Goal: Information Seeking & Learning: Compare options

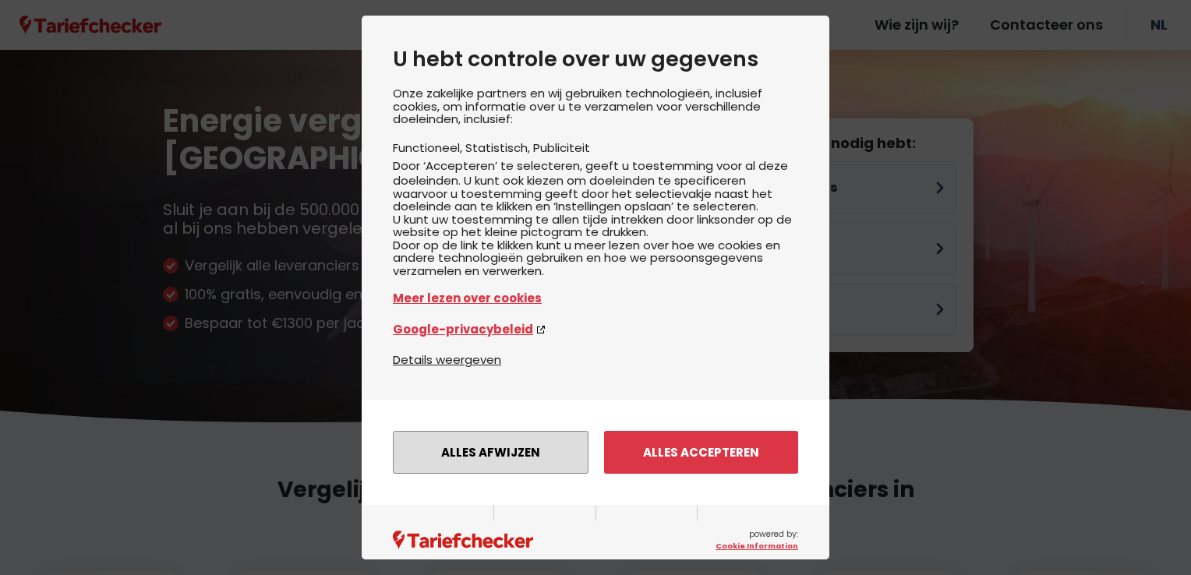
click at [524, 474] on button "Alles afwijzen" at bounding box center [491, 452] width 196 height 43
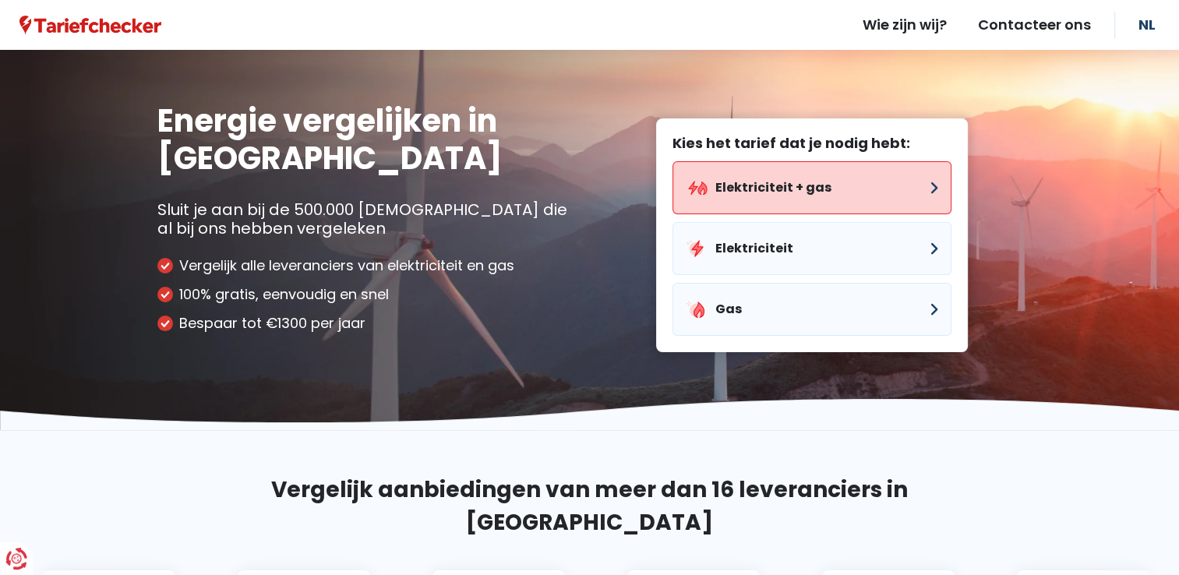
click at [766, 192] on button "Elektriciteit + gas" at bounding box center [811, 187] width 279 height 53
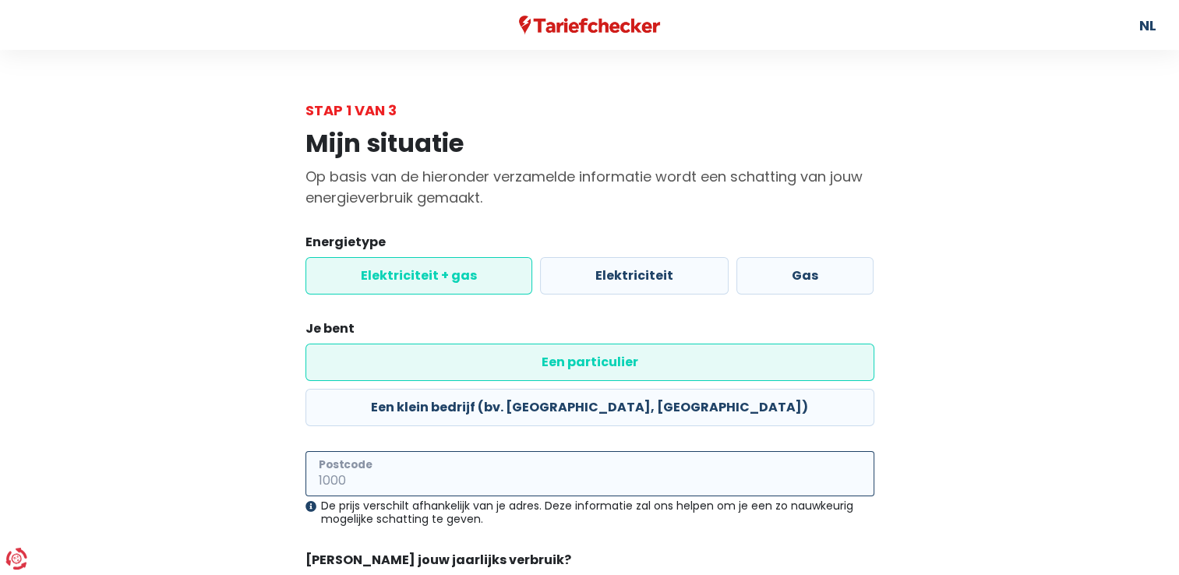
click at [661, 451] on input "Postcode" at bounding box center [589, 473] width 569 height 45
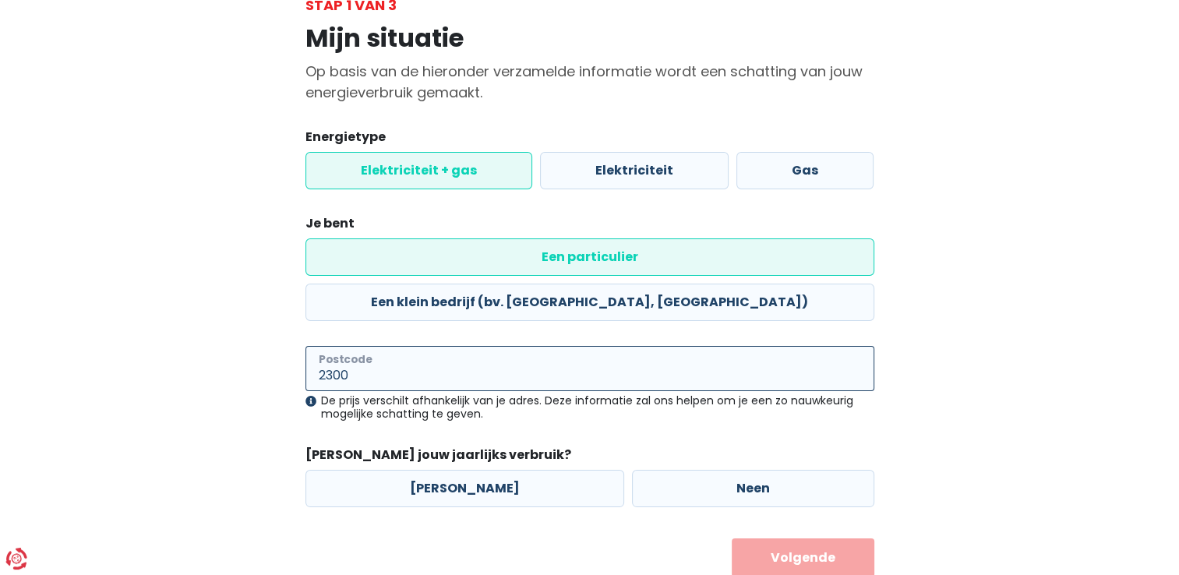
scroll to position [112, 0]
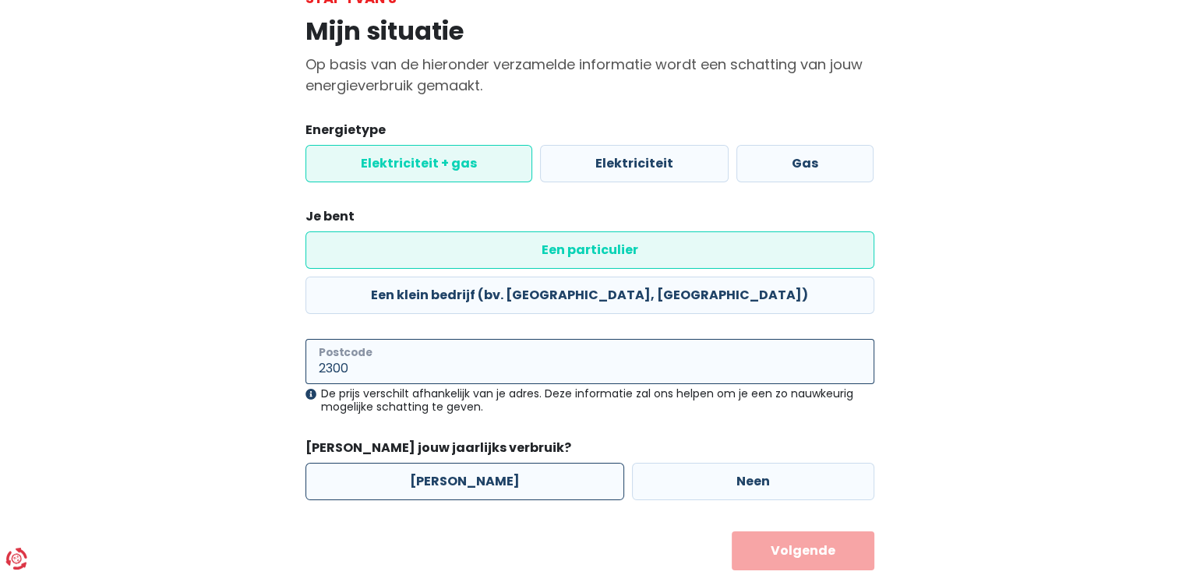
type input "2300"
click at [430, 463] on label "[PERSON_NAME]" at bounding box center [464, 481] width 319 height 37
click at [430, 463] on input "[PERSON_NAME]" at bounding box center [464, 481] width 319 height 37
radio input "true"
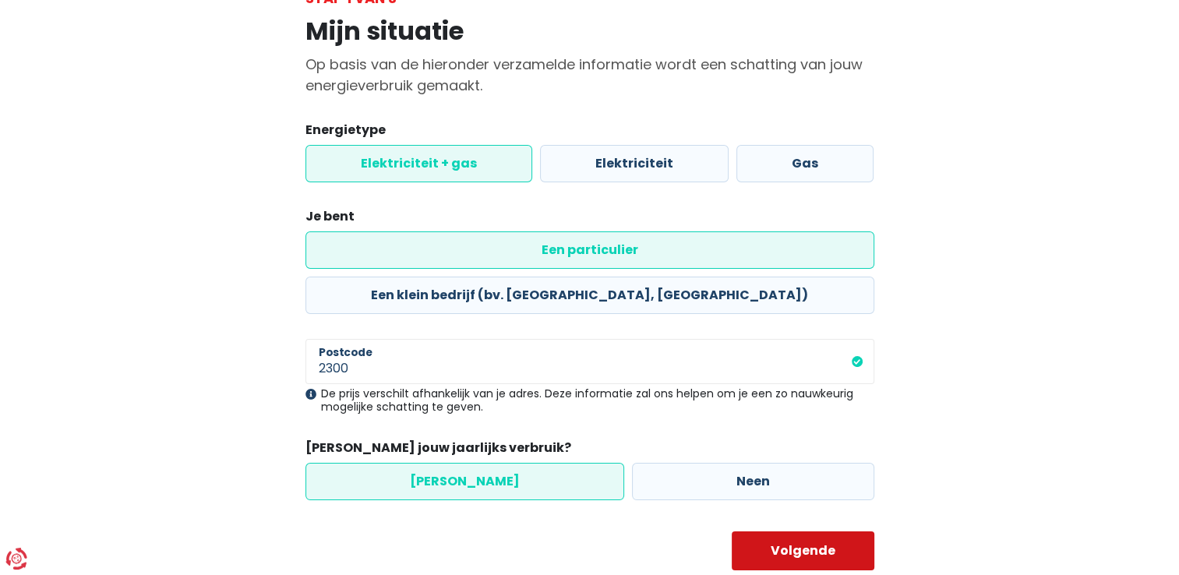
click at [804, 531] on button "Volgende" at bounding box center [803, 550] width 143 height 39
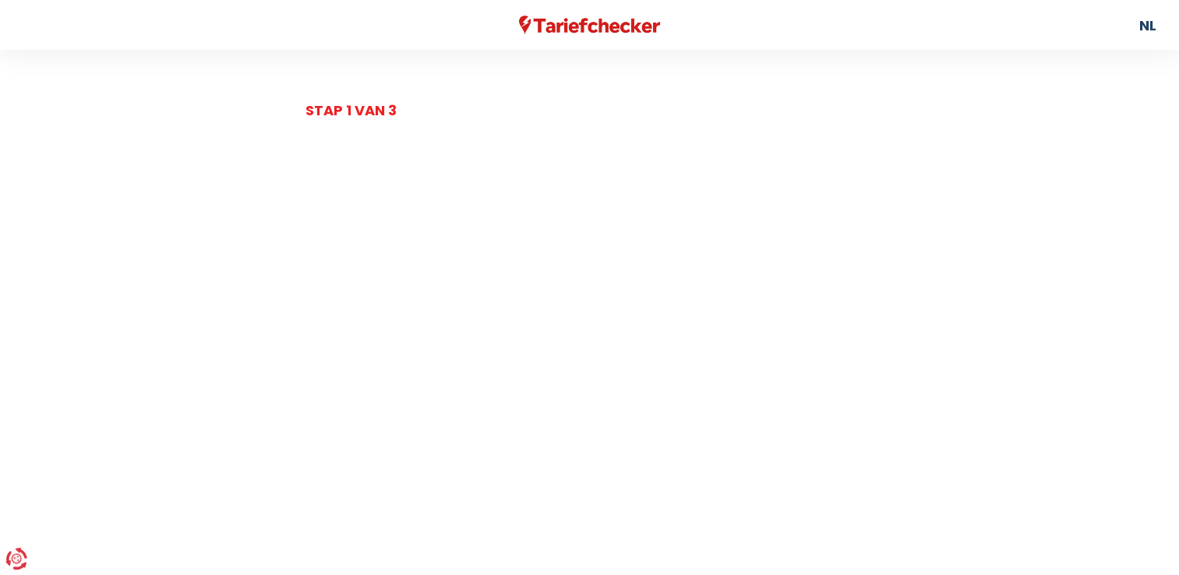
select select
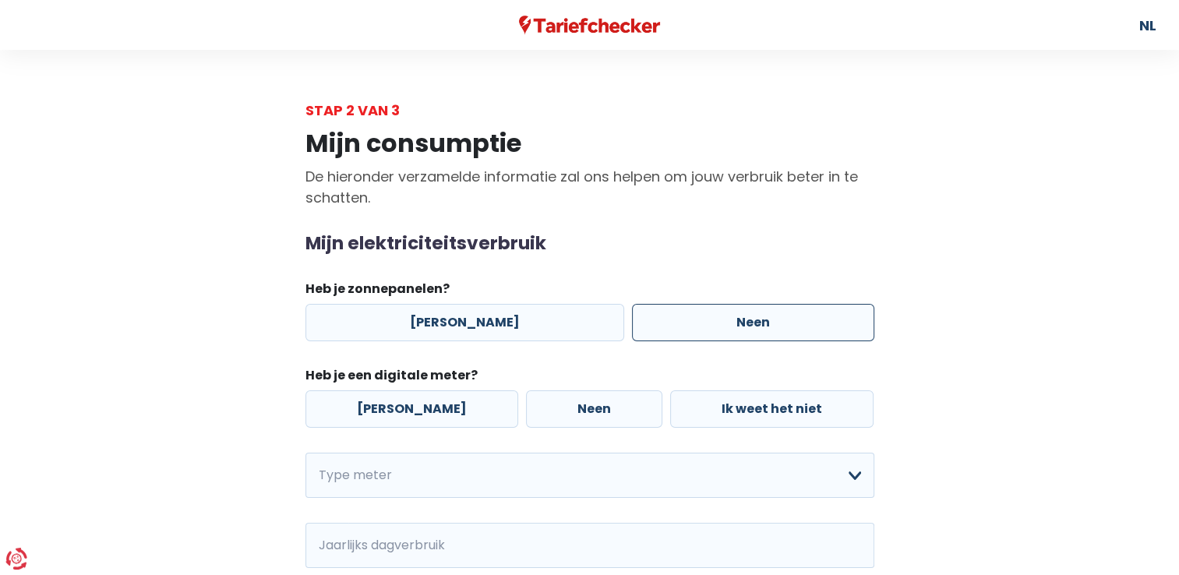
click at [632, 304] on label "Neen" at bounding box center [753, 322] width 242 height 37
click at [632, 304] on input "Neen" at bounding box center [753, 322] width 242 height 37
radio input "true"
click at [394, 421] on label "[PERSON_NAME]" at bounding box center [411, 408] width 213 height 37
click at [394, 421] on input "[PERSON_NAME]" at bounding box center [411, 408] width 213 height 37
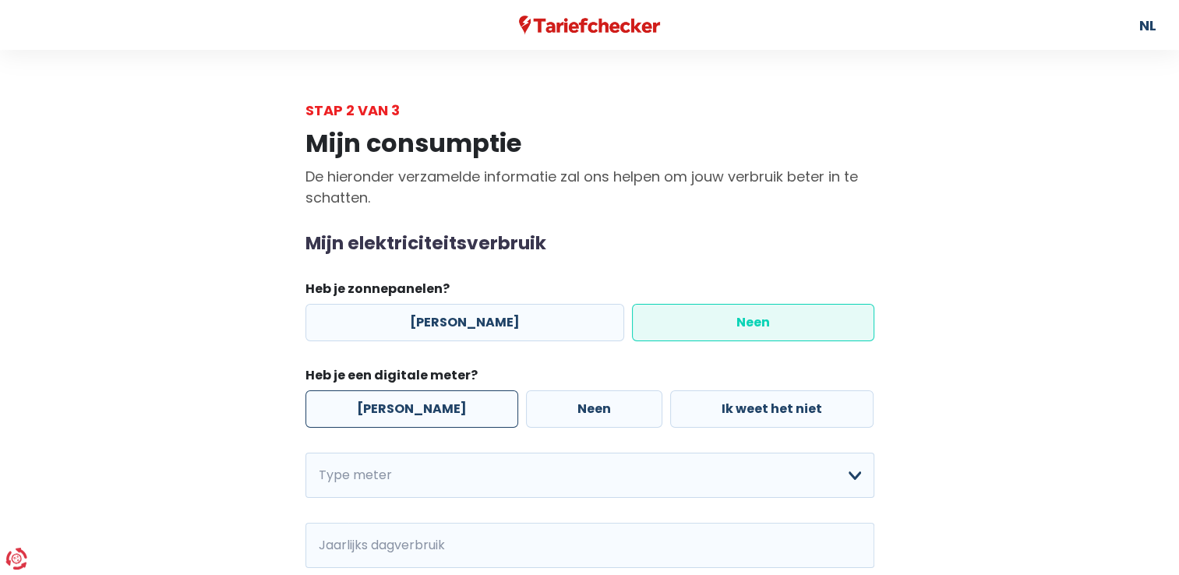
radio input "true"
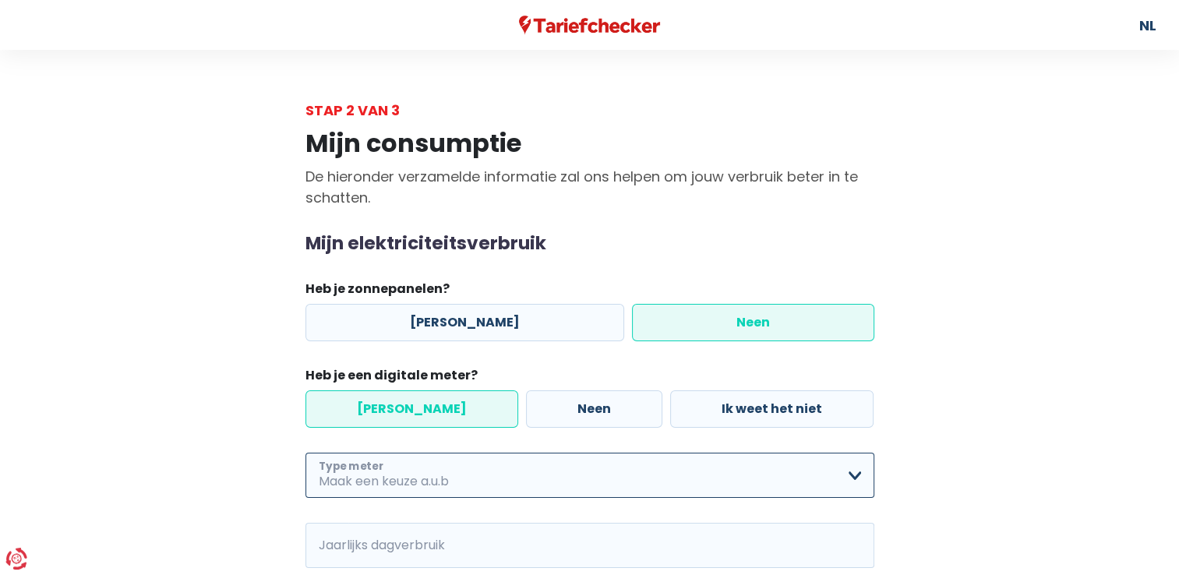
click at [741, 485] on select "Enkelvoudig Tweevoudig Enkelvoudig + uitsluitend nachttarief Tweevoudig + uitsl…" at bounding box center [589, 475] width 569 height 45
select select "day_night_bi_hourly"
click at [305, 453] on select "Enkelvoudig Tweevoudig Enkelvoudig + uitsluitend nachttarief Tweevoudig + uitsl…" at bounding box center [589, 475] width 569 height 45
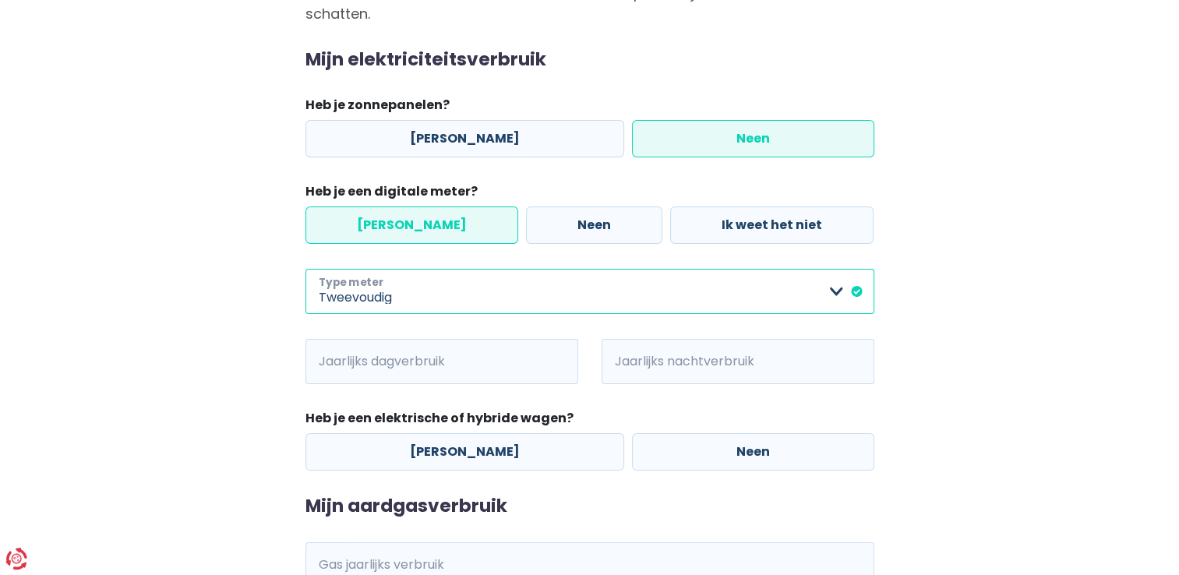
scroll to position [223, 0]
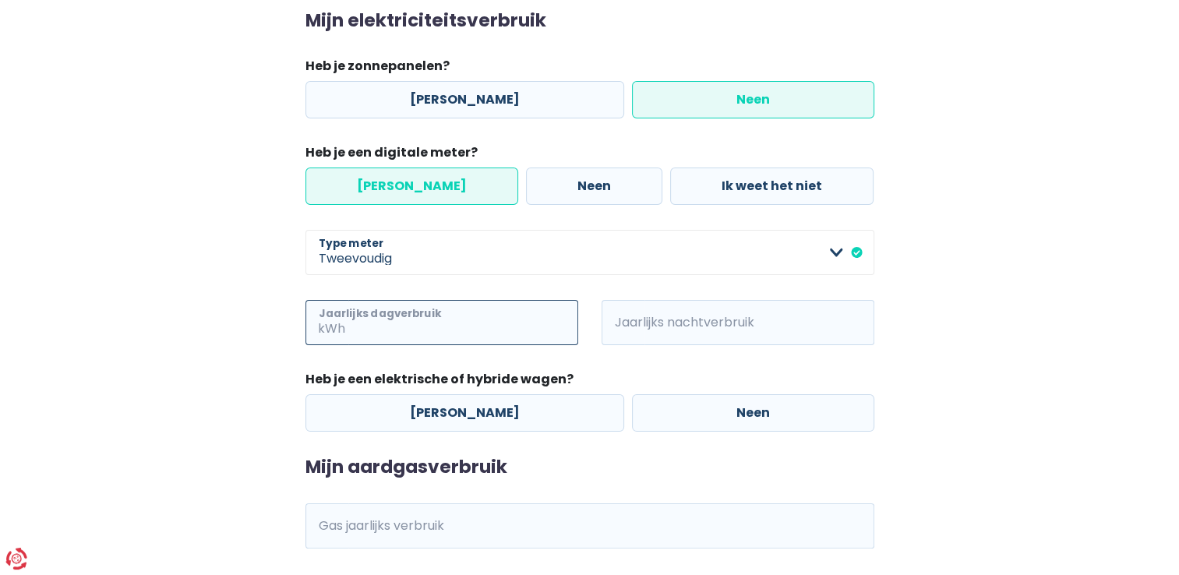
click at [433, 318] on input "Jaarlijks dagverbruik" at bounding box center [463, 322] width 230 height 45
type input "600"
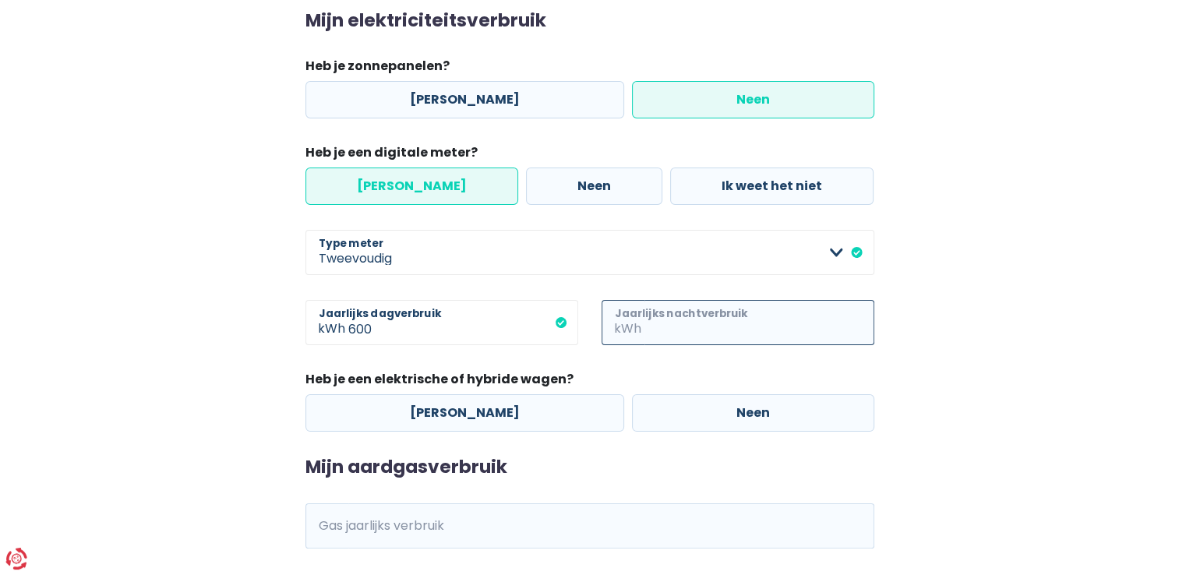
click at [710, 317] on input "Jaarlijks nachtverbruik" at bounding box center [759, 322] width 230 height 45
type input "400"
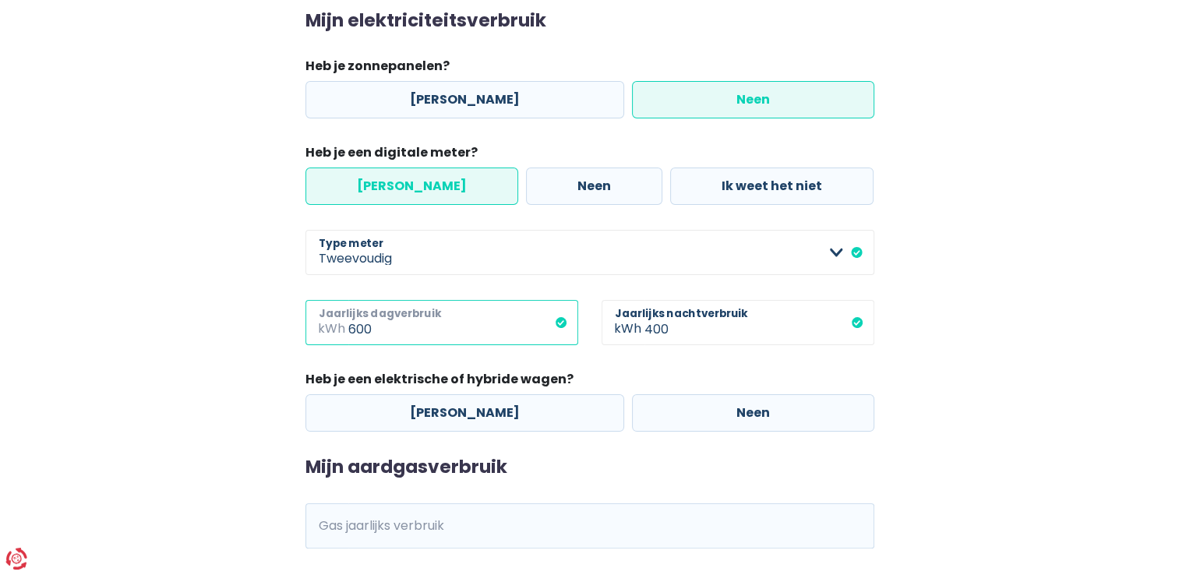
click at [364, 329] on input "600" at bounding box center [463, 322] width 230 height 45
type input "650"
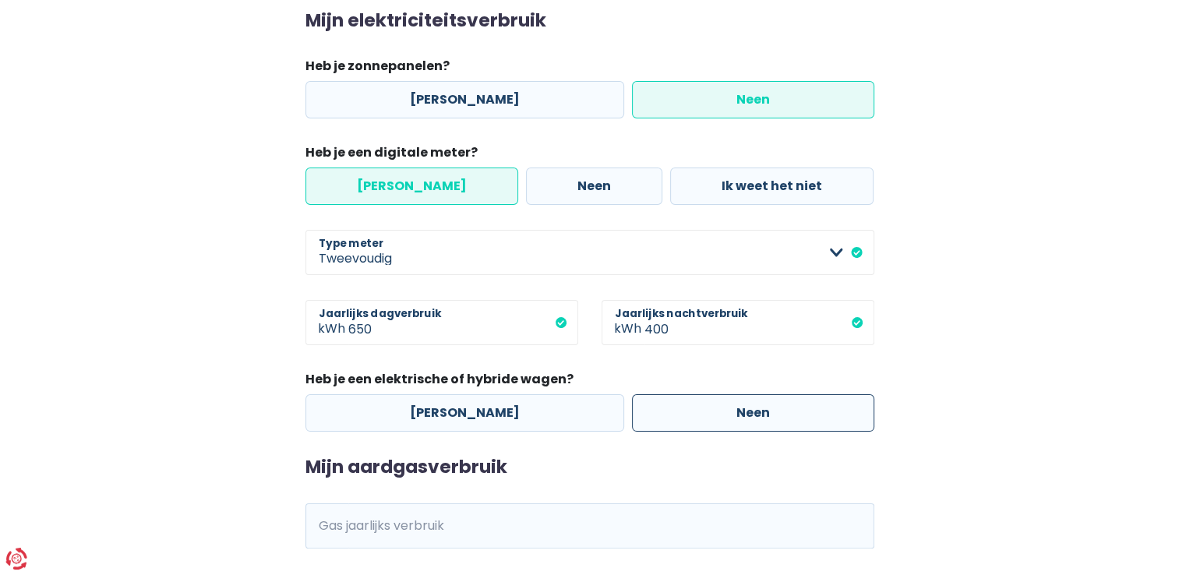
click at [679, 418] on label "Neen" at bounding box center [753, 412] width 242 height 37
click at [679, 418] on input "Neen" at bounding box center [753, 412] width 242 height 37
radio input "true"
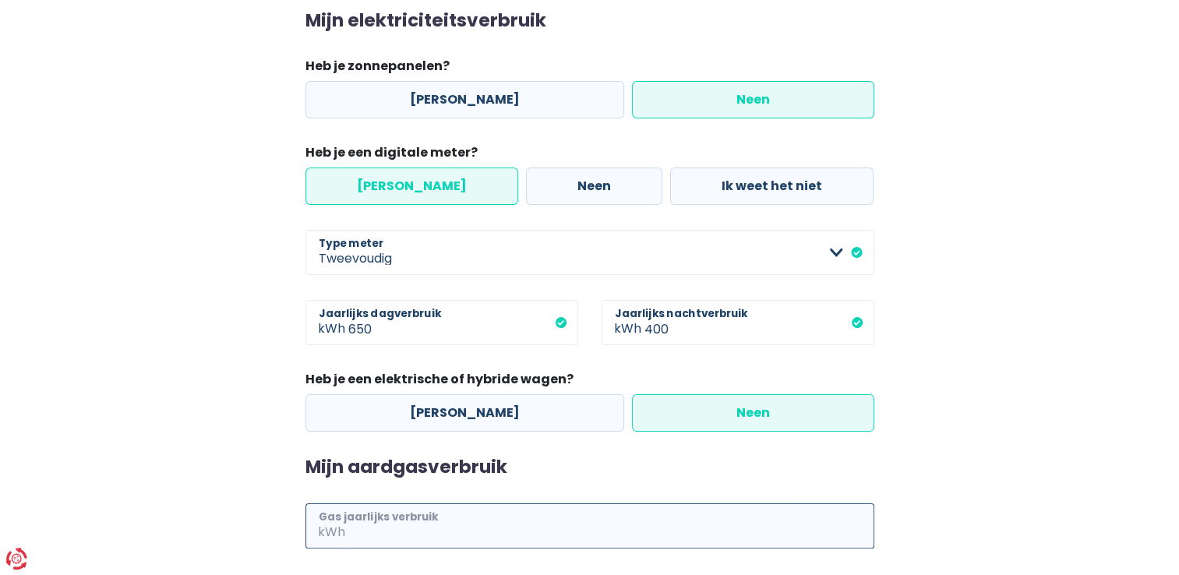
click at [555, 524] on input "Gas jaarlijks verbruik" at bounding box center [611, 525] width 526 height 45
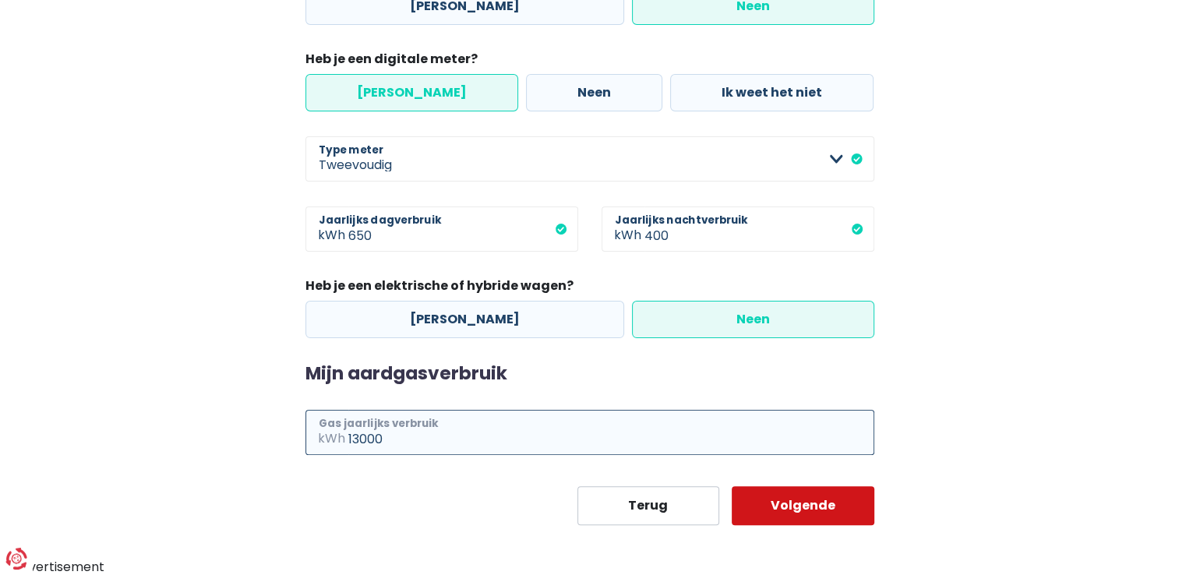
type input "13000"
click at [822, 503] on button "Volgende" at bounding box center [803, 505] width 143 height 39
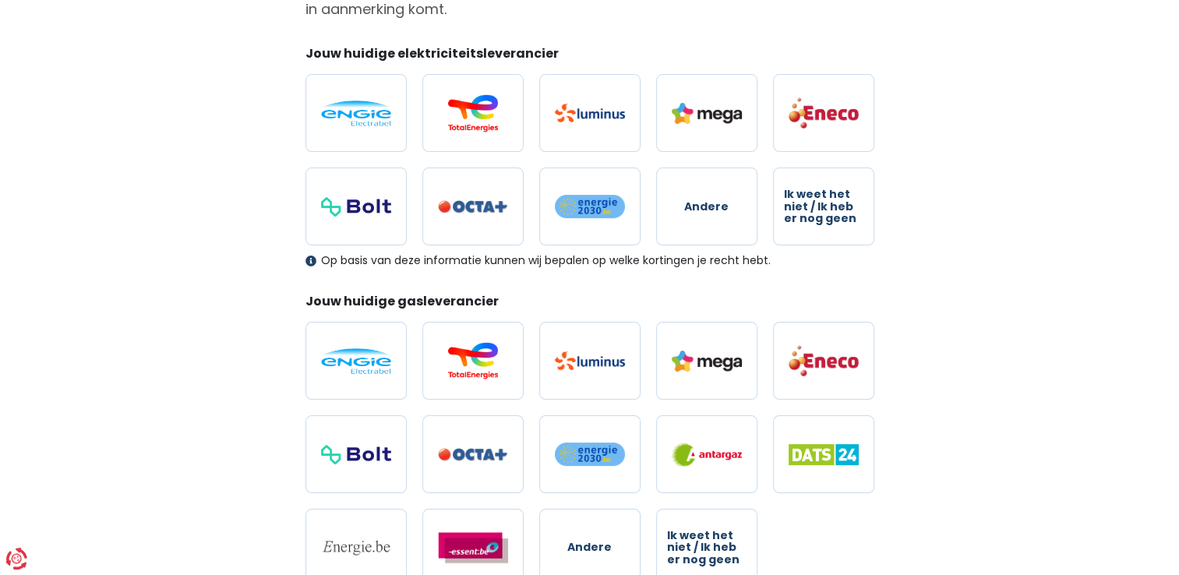
scroll to position [201, 0]
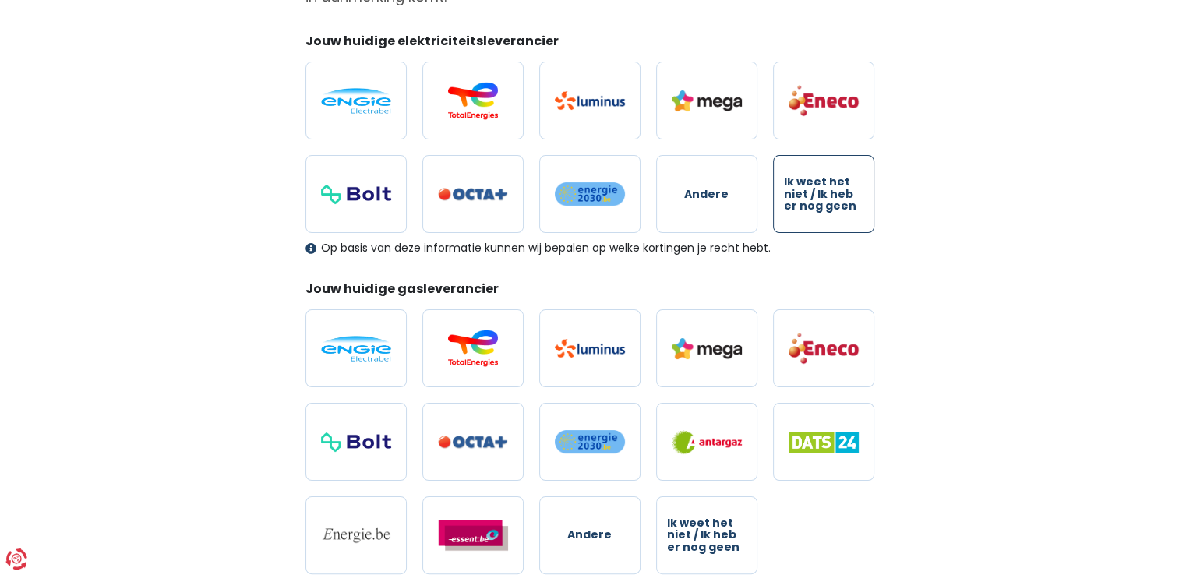
click at [822, 212] on span "Ik weet het niet / Ik heb er nog geen" at bounding box center [823, 194] width 79 height 36
click at [822, 213] on input "Ik weet het niet / Ik heb er nog geen" at bounding box center [823, 194] width 101 height 78
radio input "true"
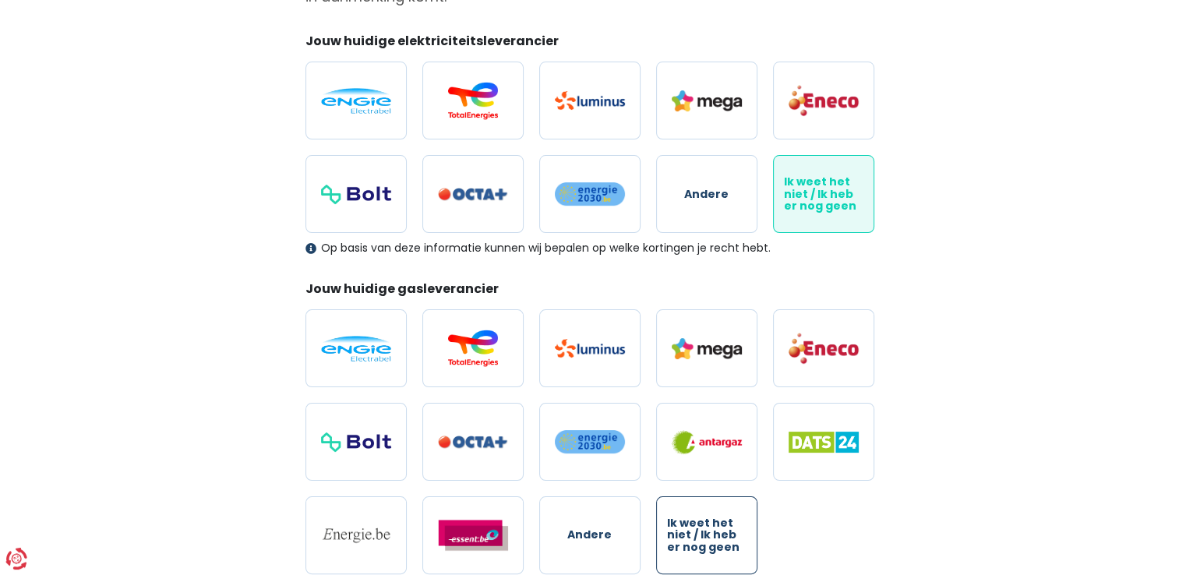
click at [711, 525] on span "Ik weet het niet / Ik heb er nog geen" at bounding box center [706, 535] width 79 height 36
click at [711, 525] on input "Ik weet het niet / Ik heb er nog geen" at bounding box center [706, 535] width 101 height 78
radio input "true"
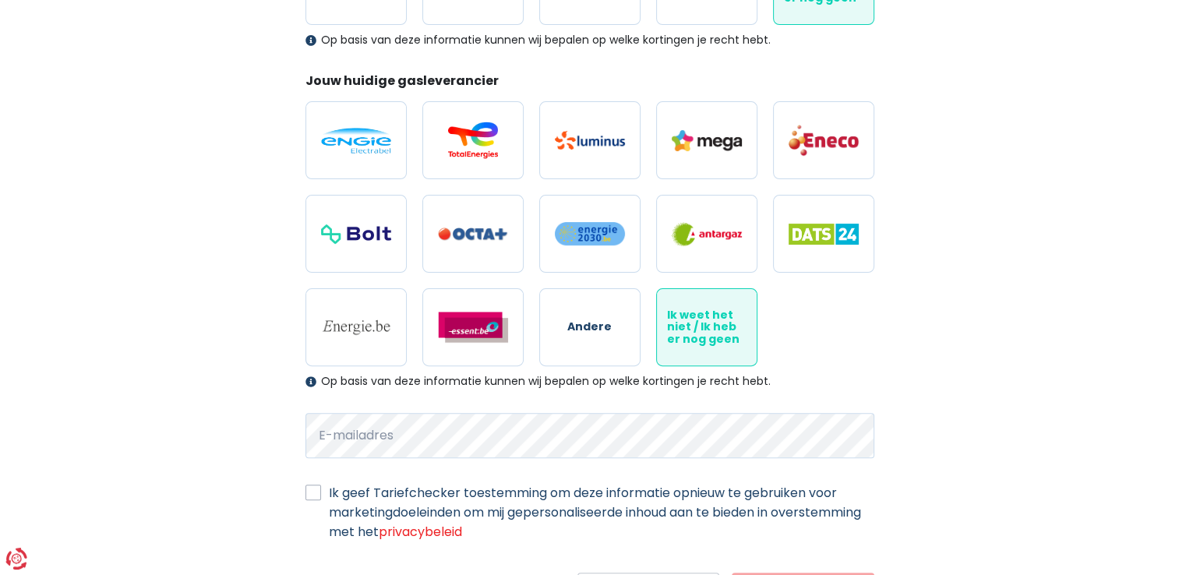
scroll to position [493, 0]
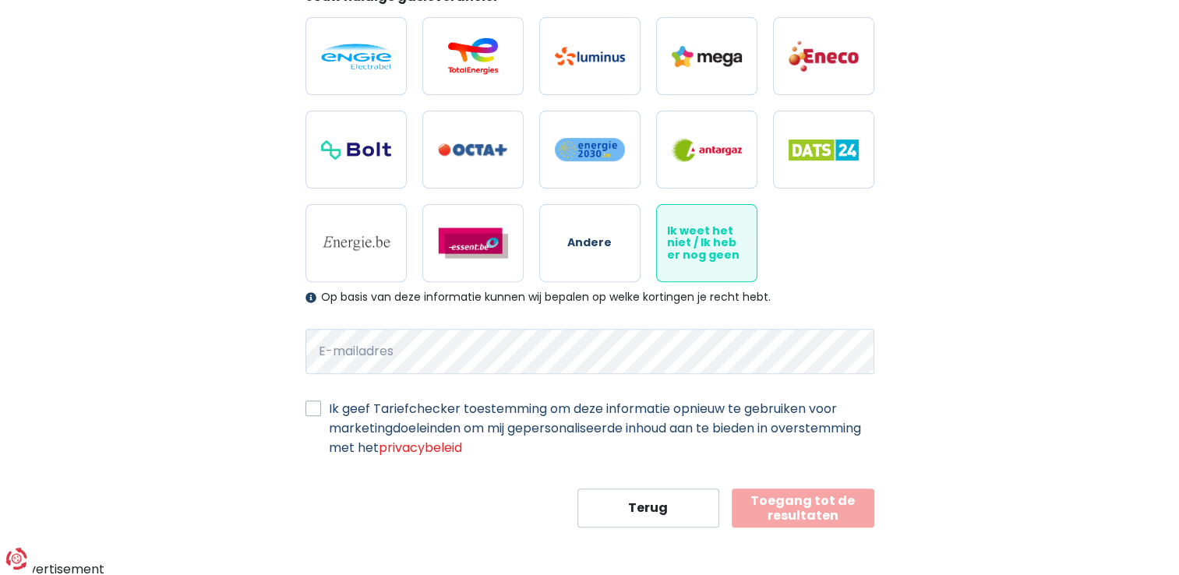
click at [309, 298] on div "Op basis van deze informatie kunnen wij bepalen op welke kortingen je recht heb…" at bounding box center [589, 297] width 569 height 13
click at [825, 503] on button "Toegang tot de resultaten" at bounding box center [803, 508] width 143 height 39
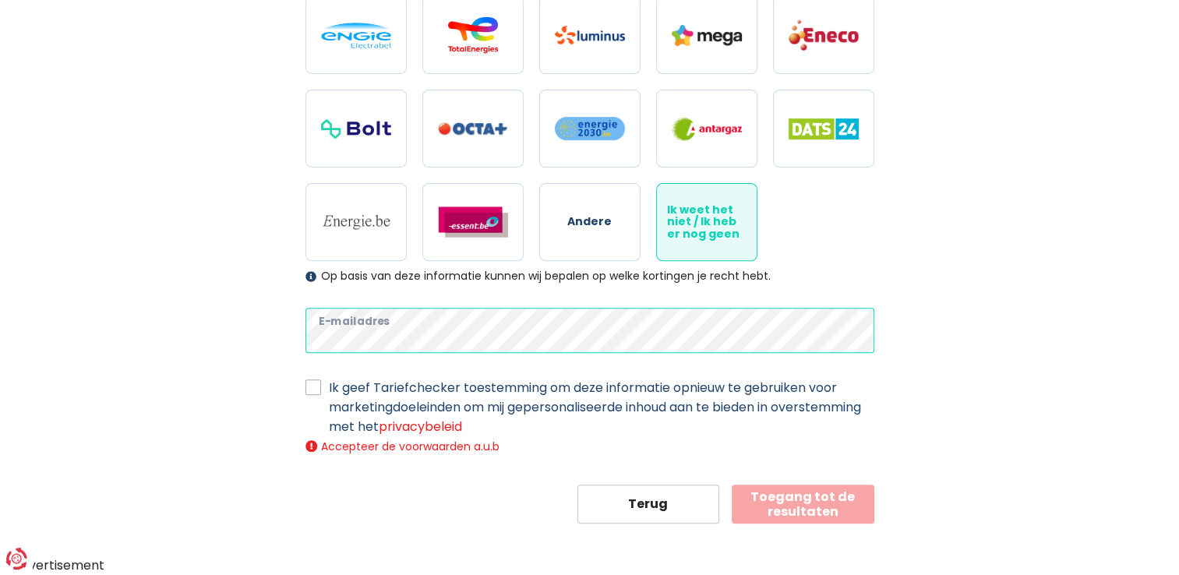
scroll to position [510, 0]
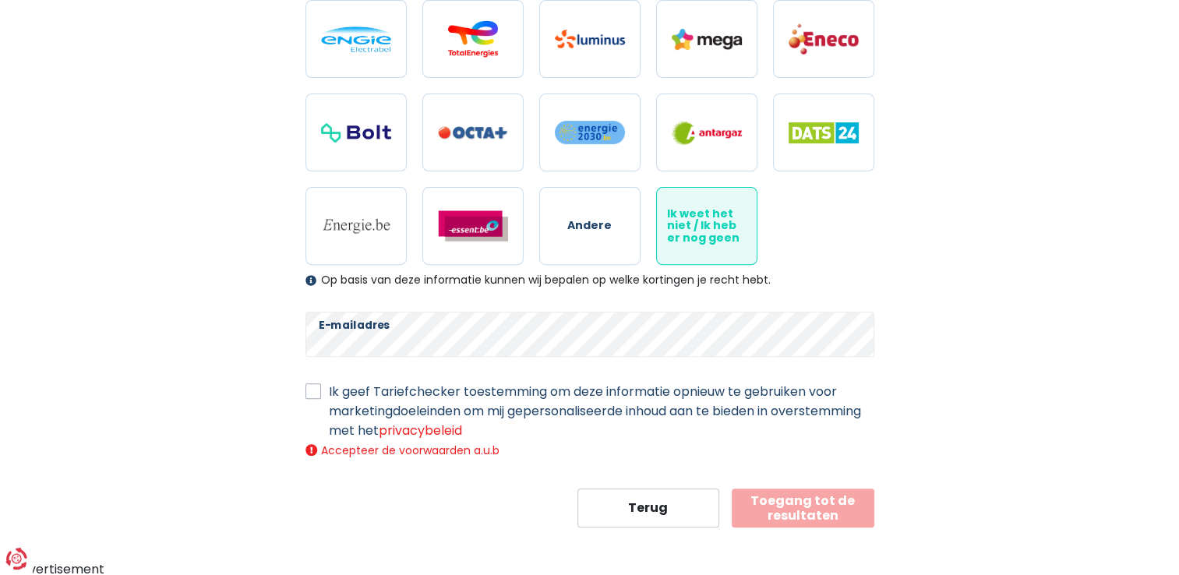
click at [847, 499] on button "Toegang tot de resultaten" at bounding box center [803, 508] width 143 height 39
click at [329, 391] on label "Ik geef Tariefchecker toestemming om deze informatie opnieuw te gebruiken voor …" at bounding box center [601, 411] width 545 height 58
click at [316, 391] on input "Ik geef Tariefchecker toestemming om deze informatie opnieuw te gebruiken voor …" at bounding box center [313, 390] width 16 height 16
checkbox input "true"
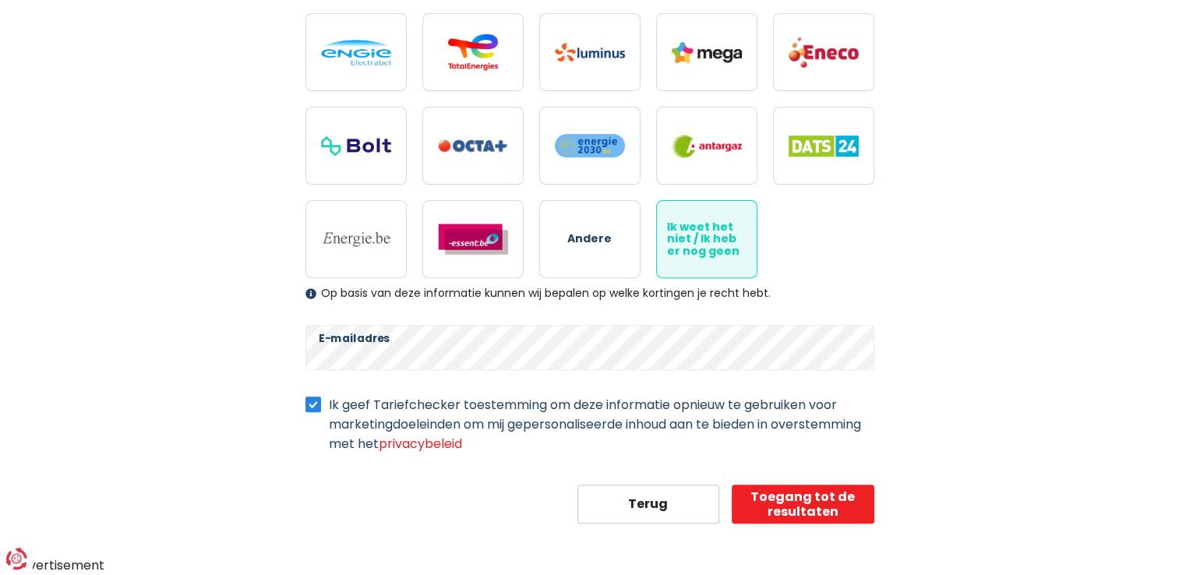
scroll to position [493, 0]
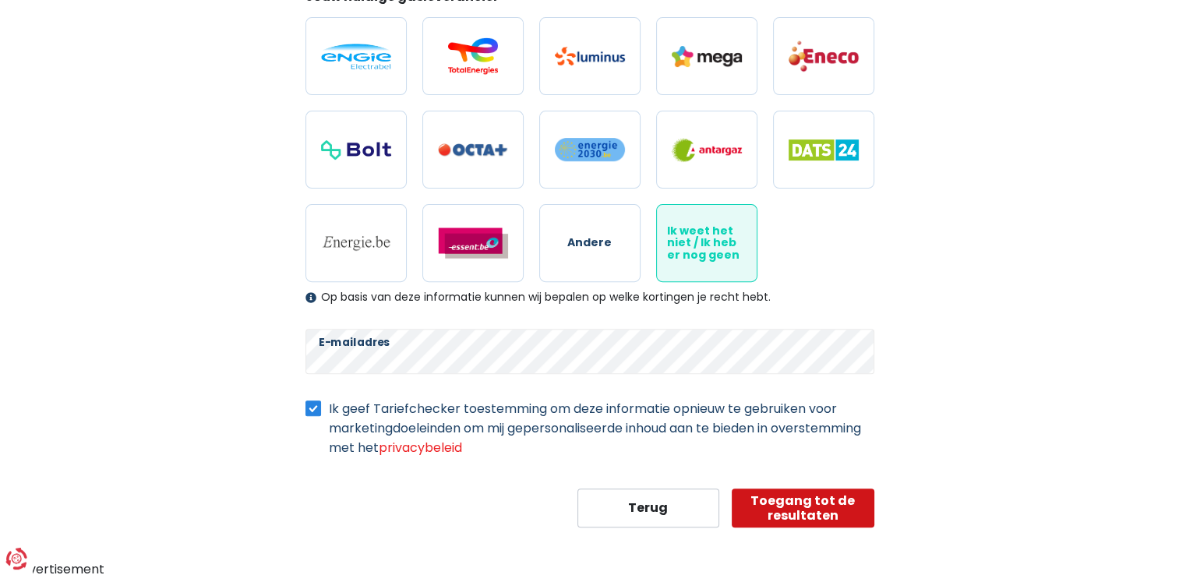
click at [795, 494] on button "Toegang tot de resultaten" at bounding box center [803, 508] width 143 height 39
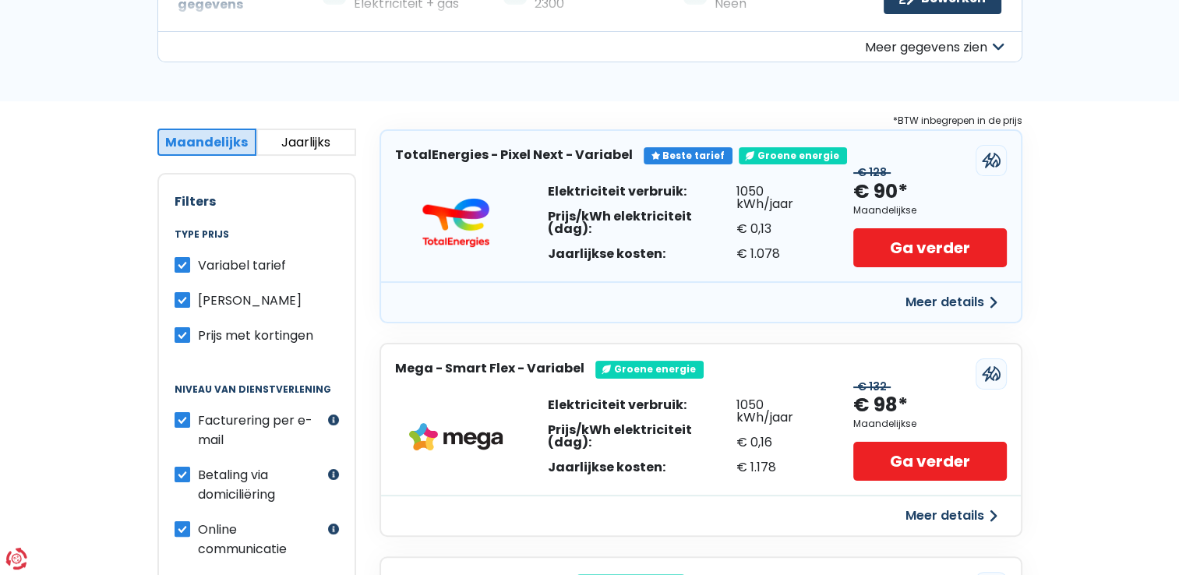
scroll to position [210, 0]
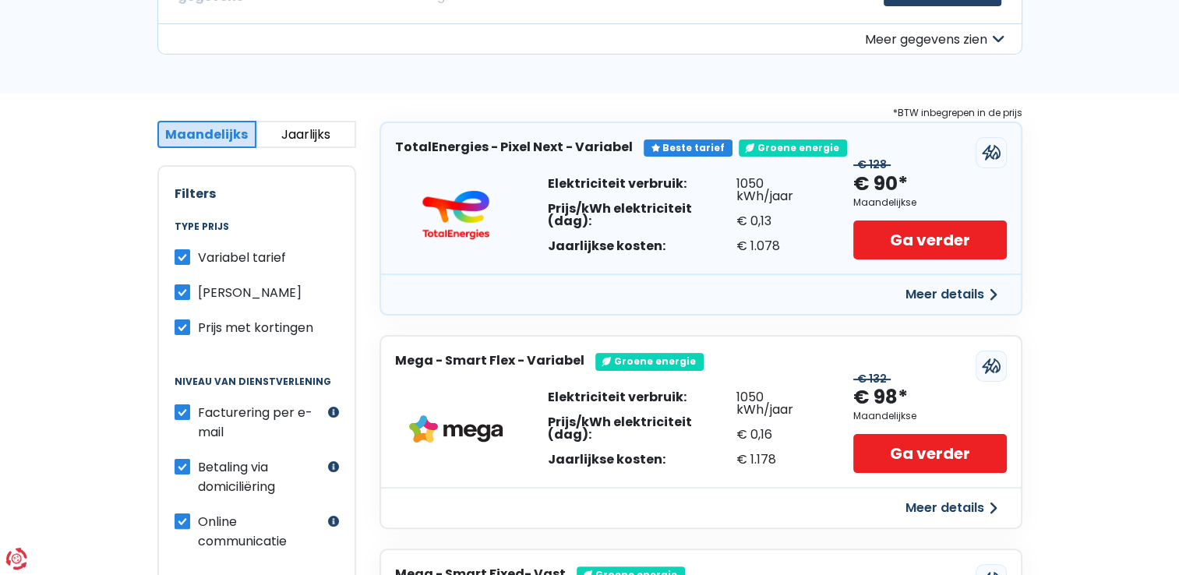
click at [321, 146] on button "Jaarlijks" at bounding box center [306, 134] width 100 height 27
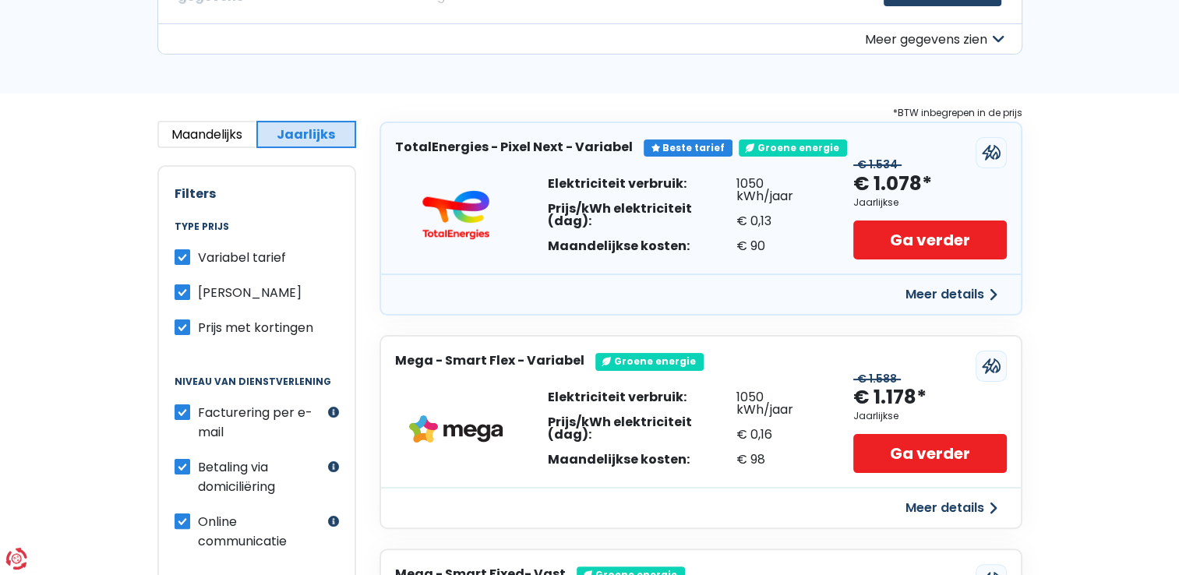
click at [234, 136] on button "Maandelijks" at bounding box center [207, 134] width 100 height 27
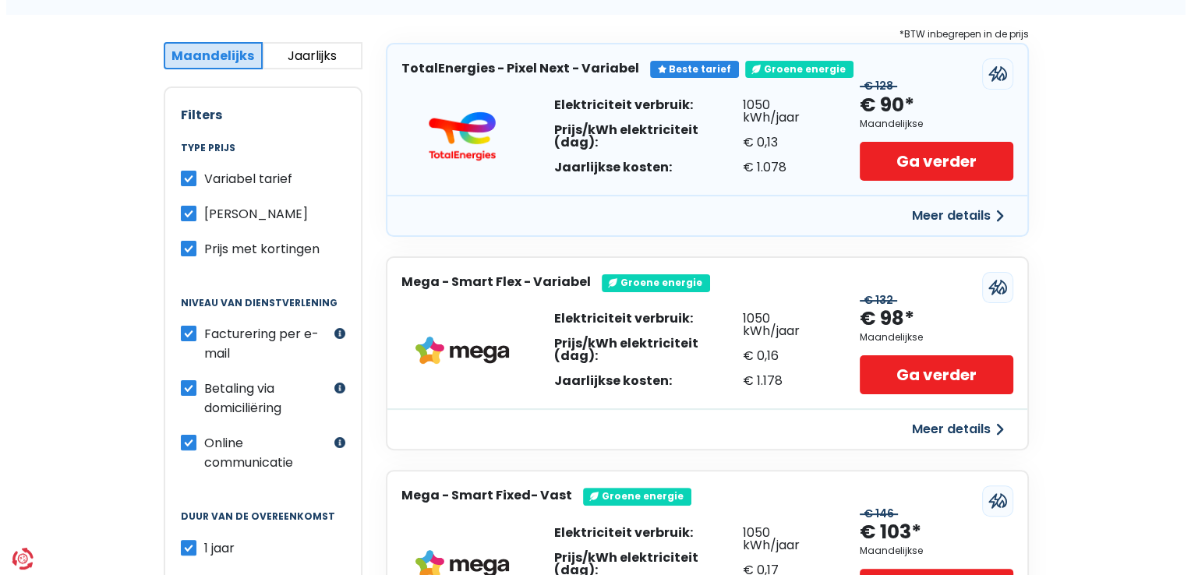
scroll to position [256, 0]
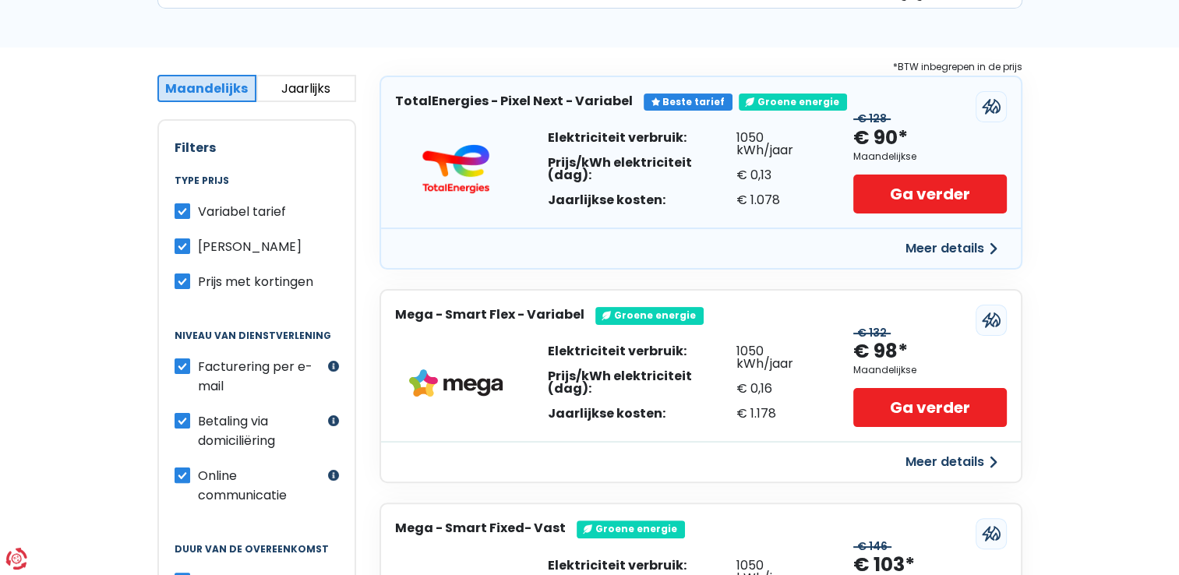
click at [966, 245] on button "Meer details" at bounding box center [951, 249] width 111 height 28
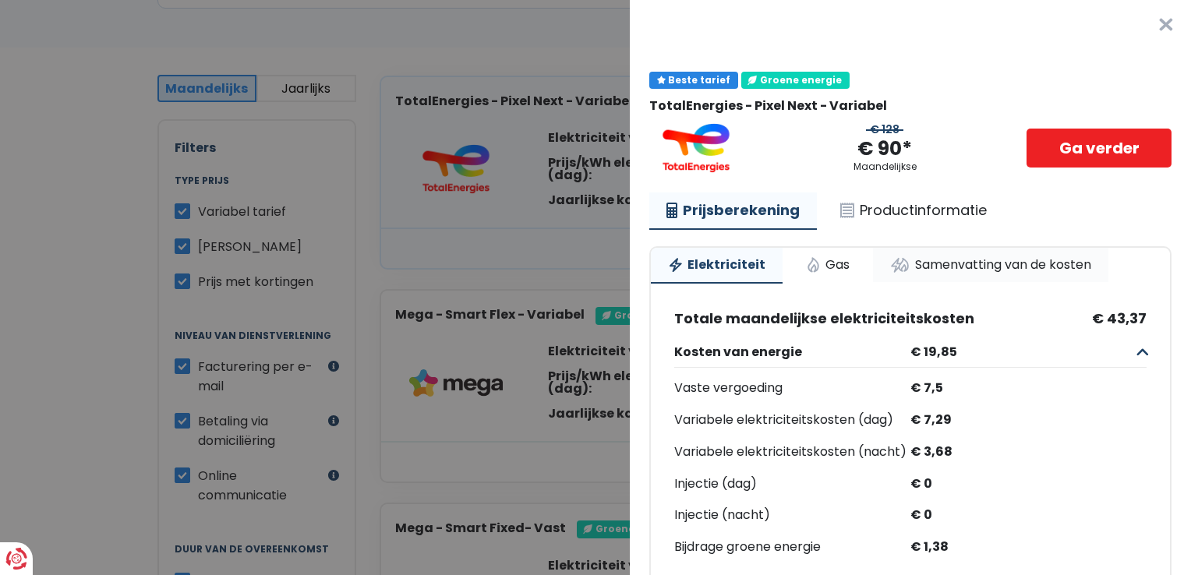
click at [1042, 261] on link "Samenvatting van de kosten" at bounding box center [990, 265] width 235 height 34
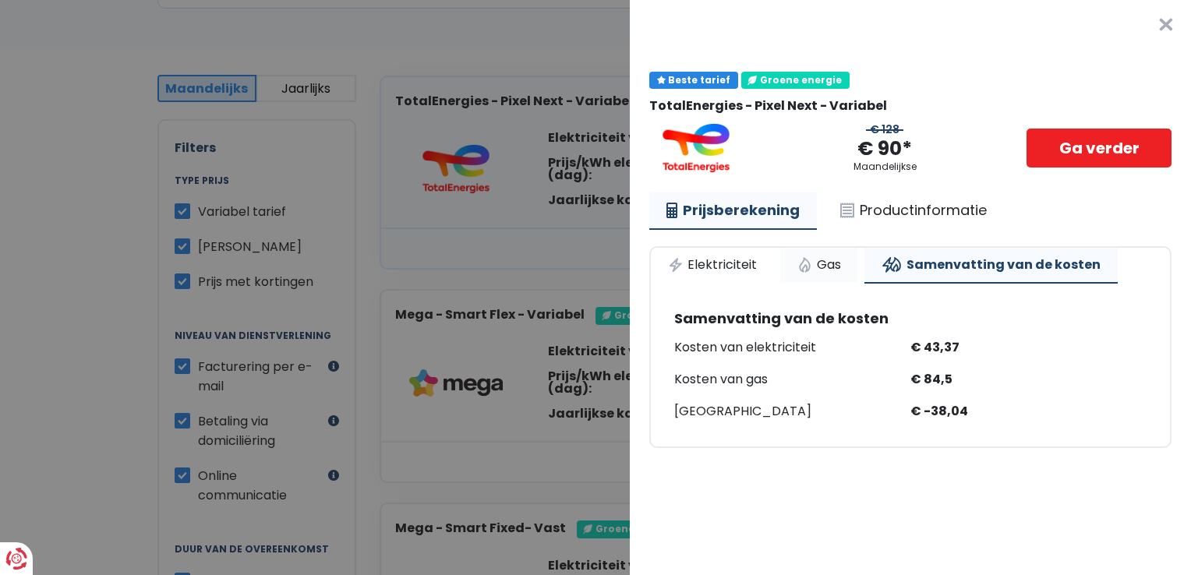
click at [830, 273] on link "Gas" at bounding box center [819, 265] width 78 height 34
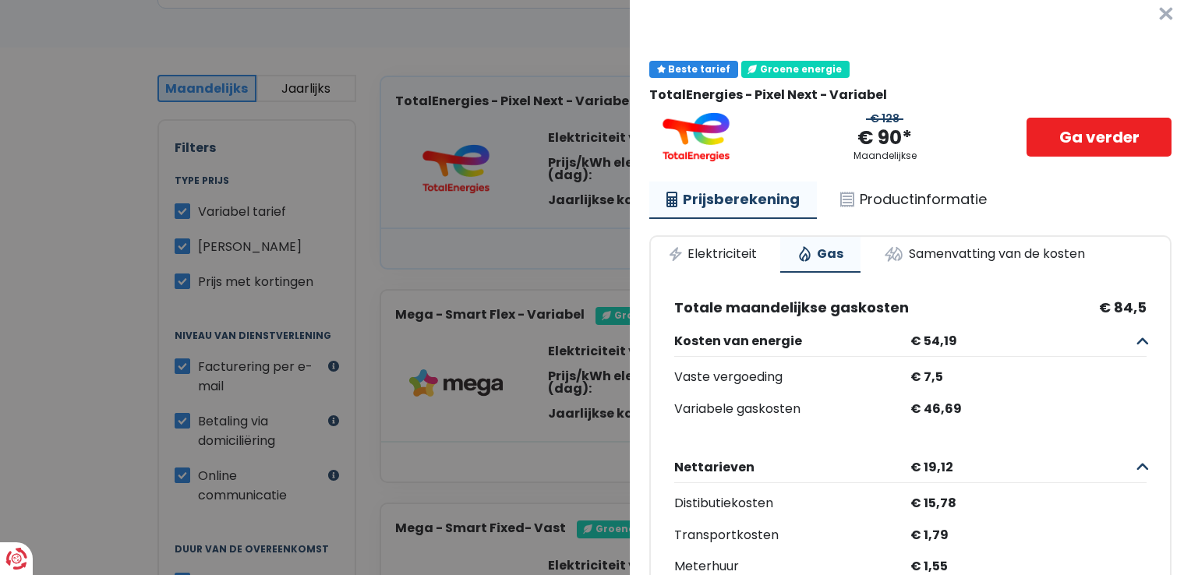
scroll to position [0, 0]
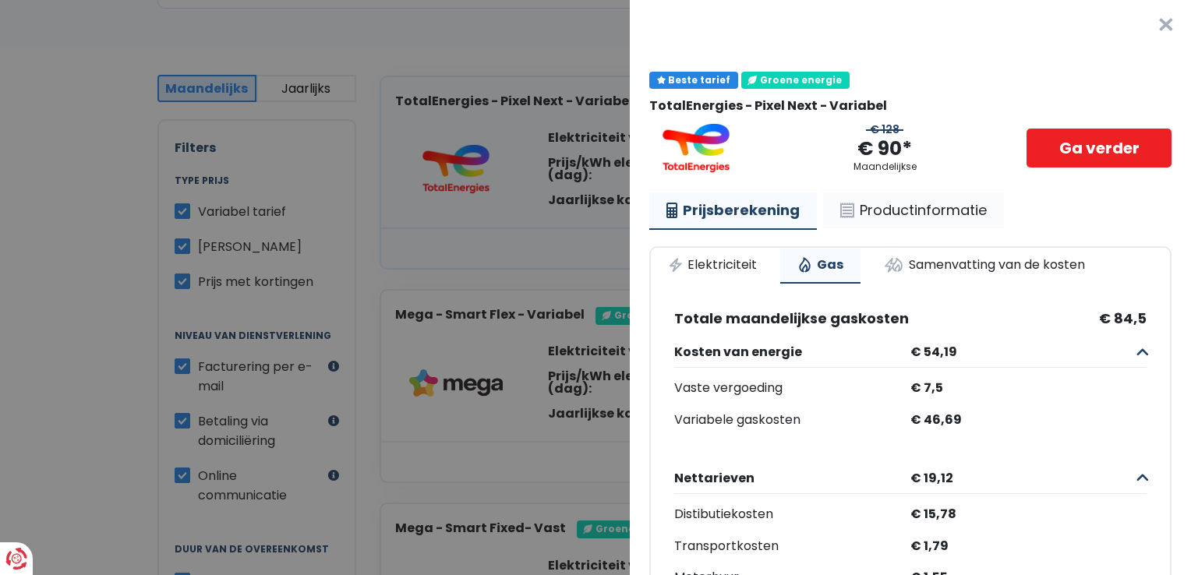
click at [907, 210] on link "Productinformatie" at bounding box center [913, 210] width 181 height 36
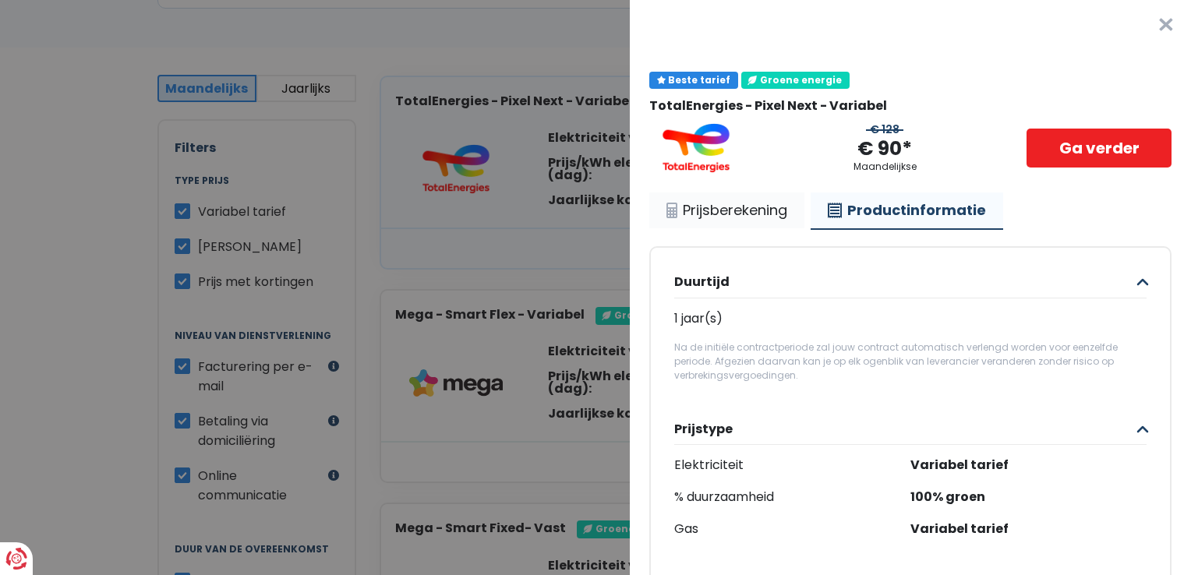
click at [742, 225] on link "Prijsberekening" at bounding box center [726, 210] width 155 height 36
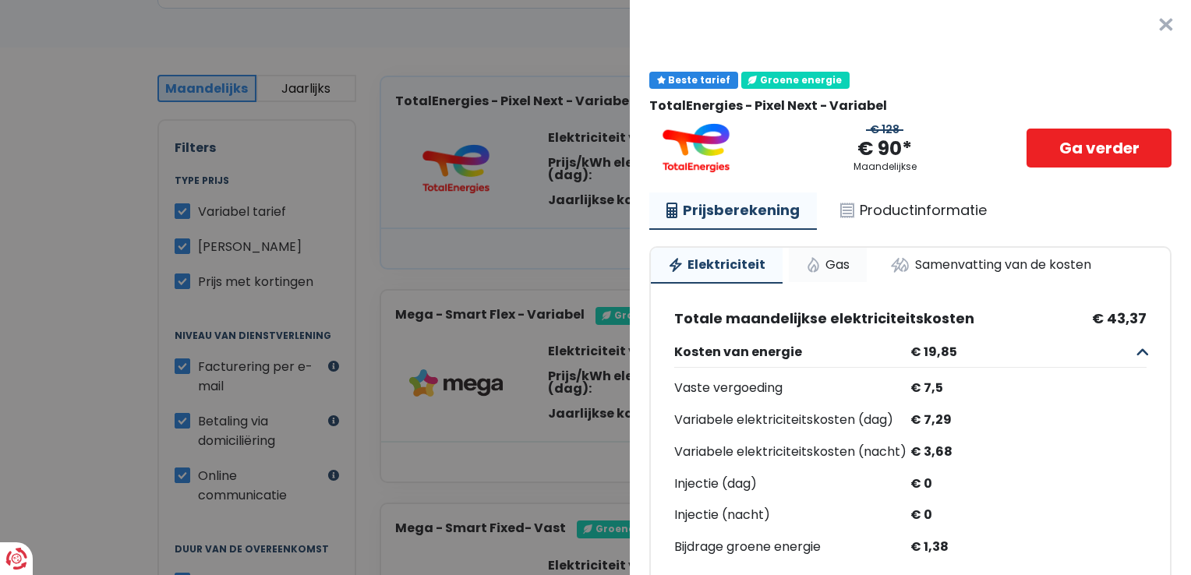
click at [819, 265] on link "Gas" at bounding box center [828, 265] width 78 height 34
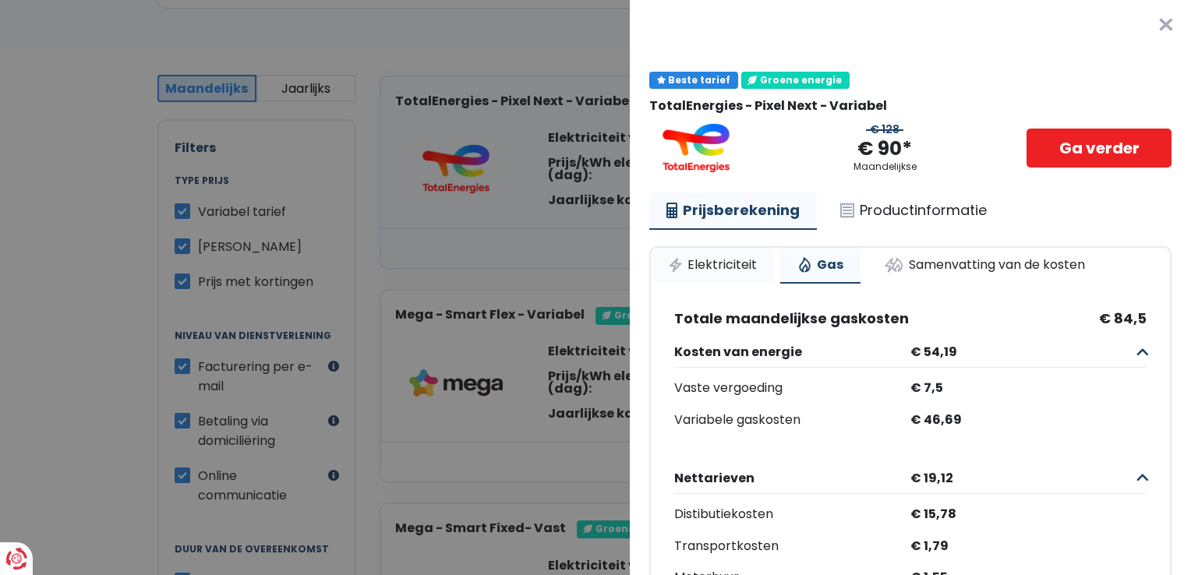
click at [737, 263] on link "Elektriciteit" at bounding box center [712, 265] width 123 height 34
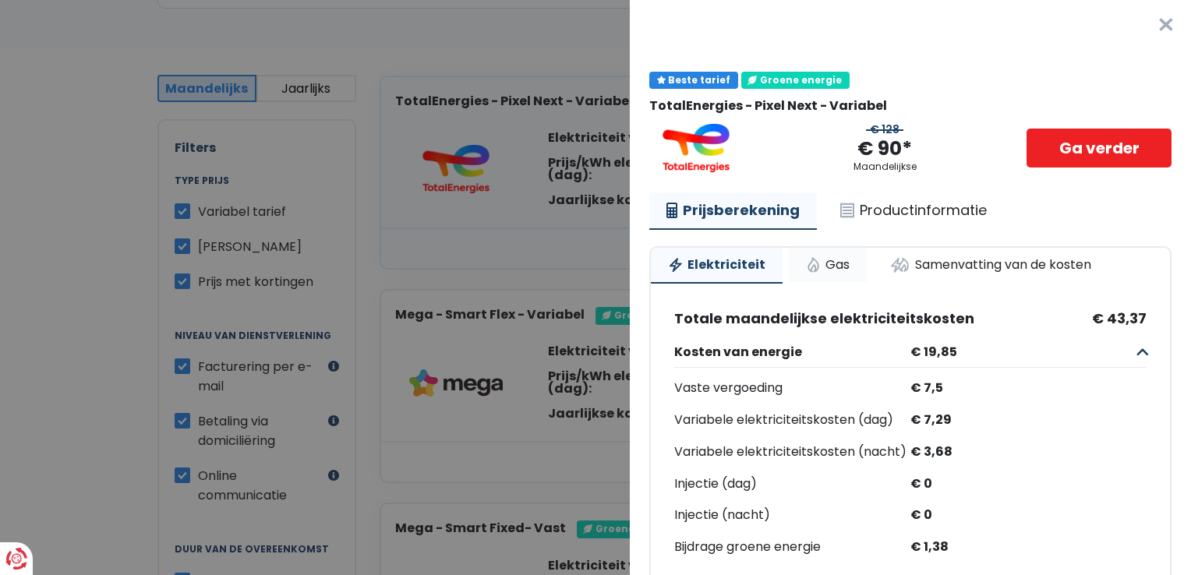
click at [845, 261] on link "Gas" at bounding box center [828, 265] width 78 height 34
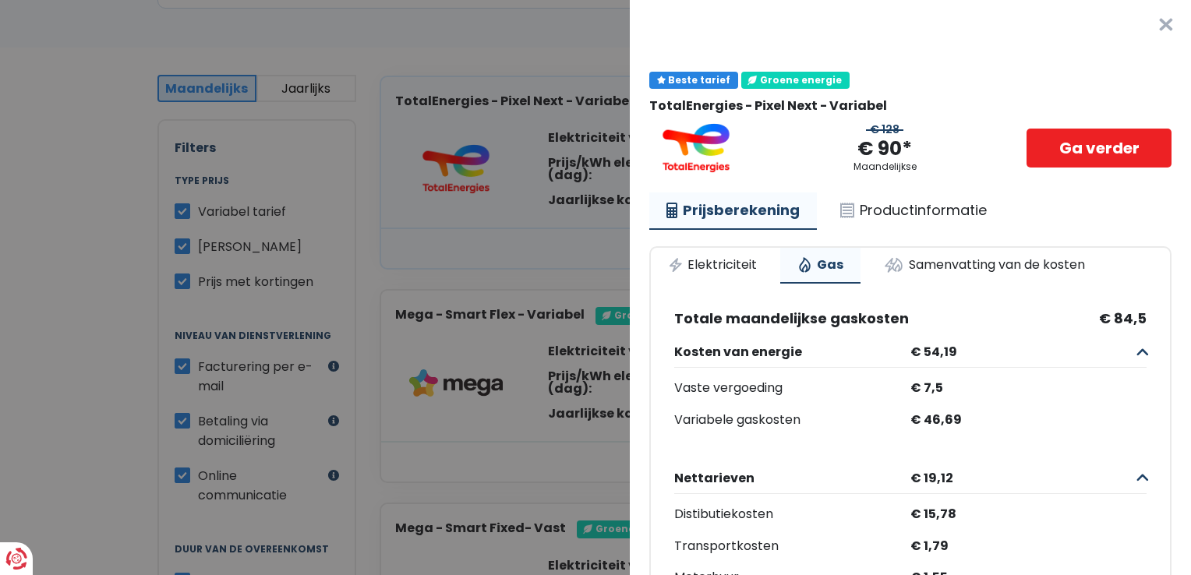
click at [1141, 25] on button "×" at bounding box center [1166, 25] width 50 height 50
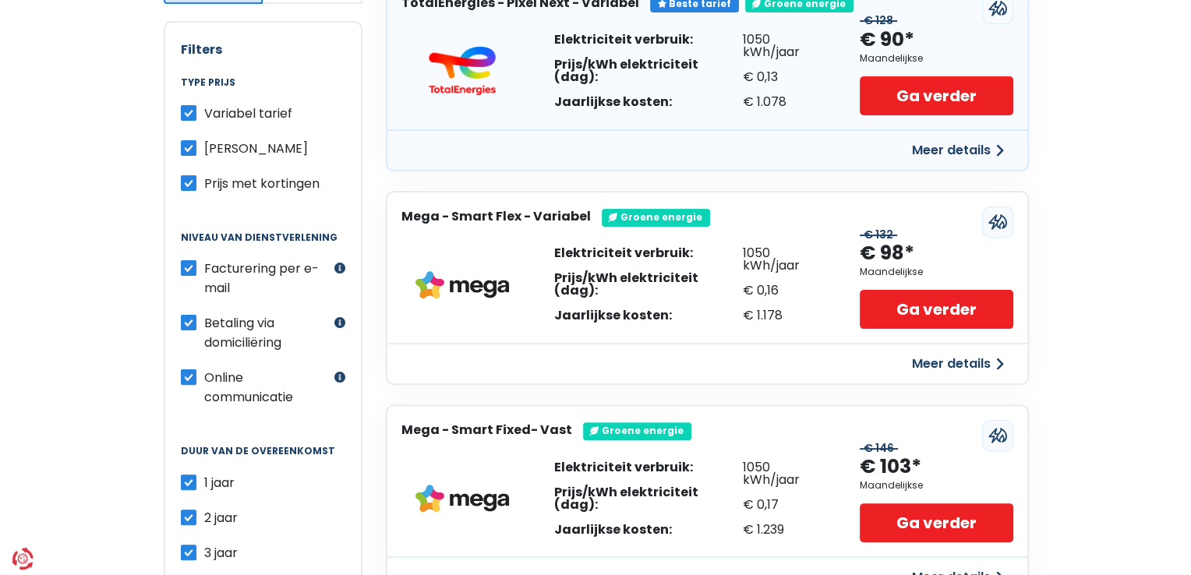
scroll to position [356, 0]
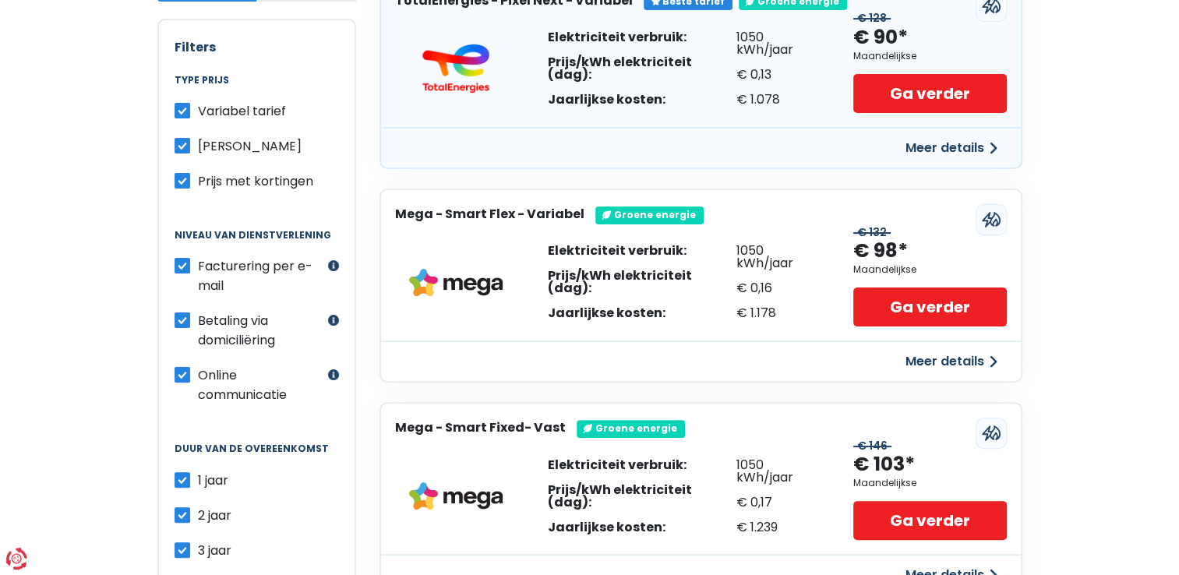
click at [989, 219] on icon at bounding box center [987, 220] width 9 height 14
click at [949, 367] on button "Meer details" at bounding box center [951, 362] width 111 height 28
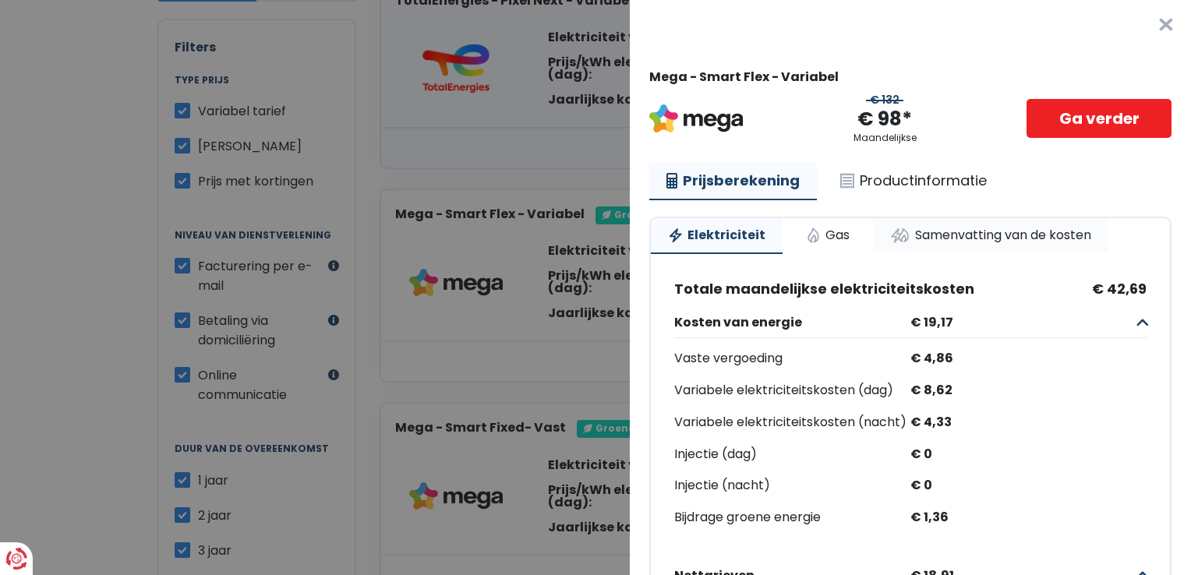
click at [943, 245] on link "Samenvatting van de kosten" at bounding box center [990, 235] width 235 height 34
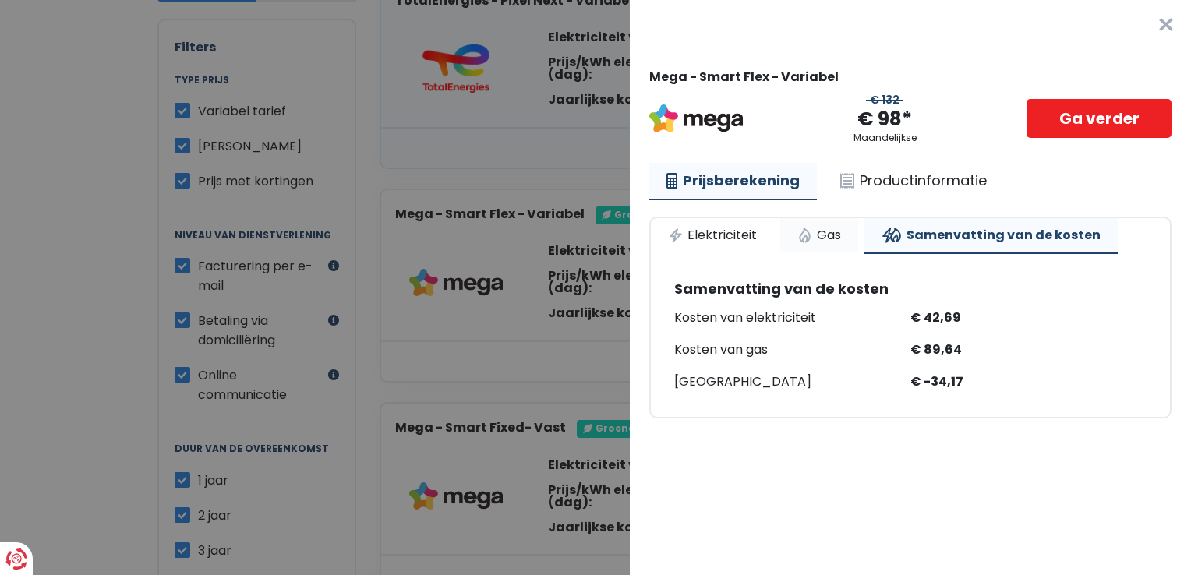
click at [821, 239] on link "Gas" at bounding box center [819, 235] width 78 height 34
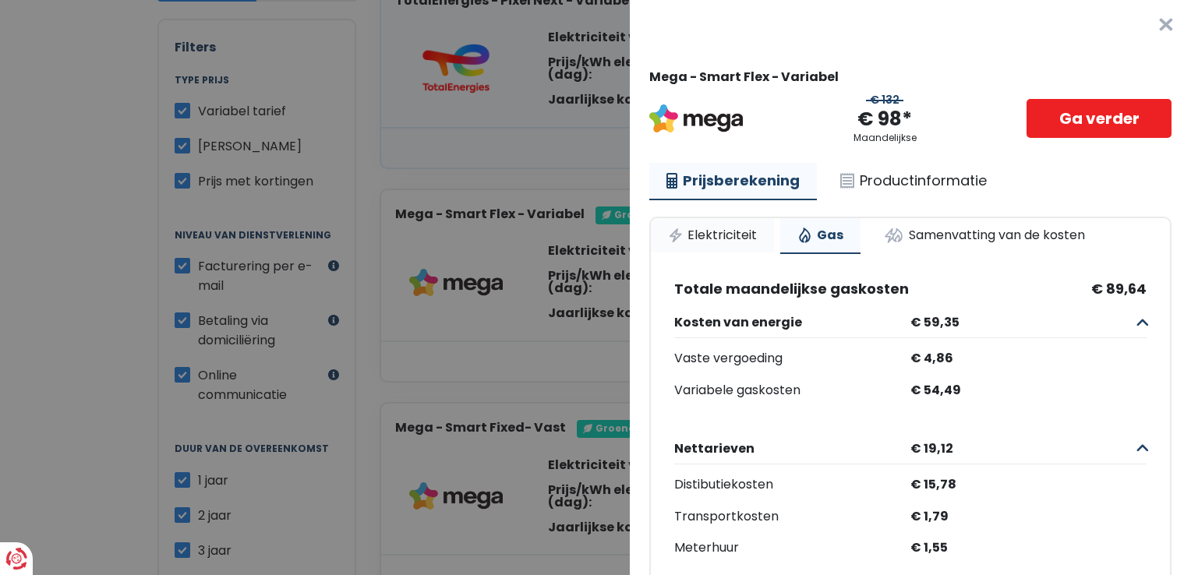
click at [710, 242] on link "Elektriciteit" at bounding box center [712, 235] width 123 height 34
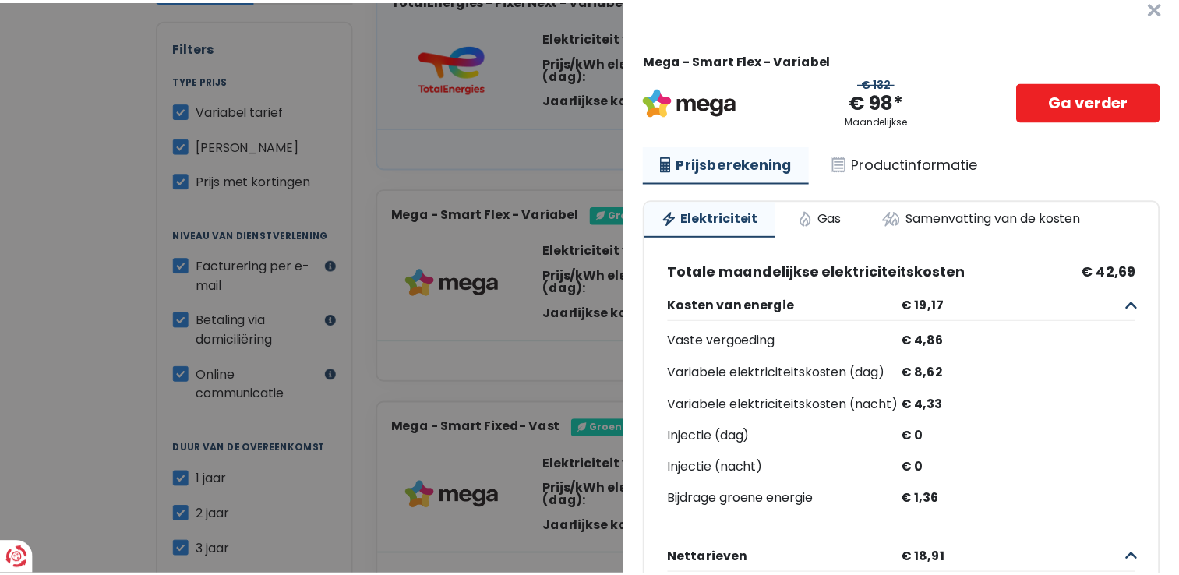
scroll to position [0, 0]
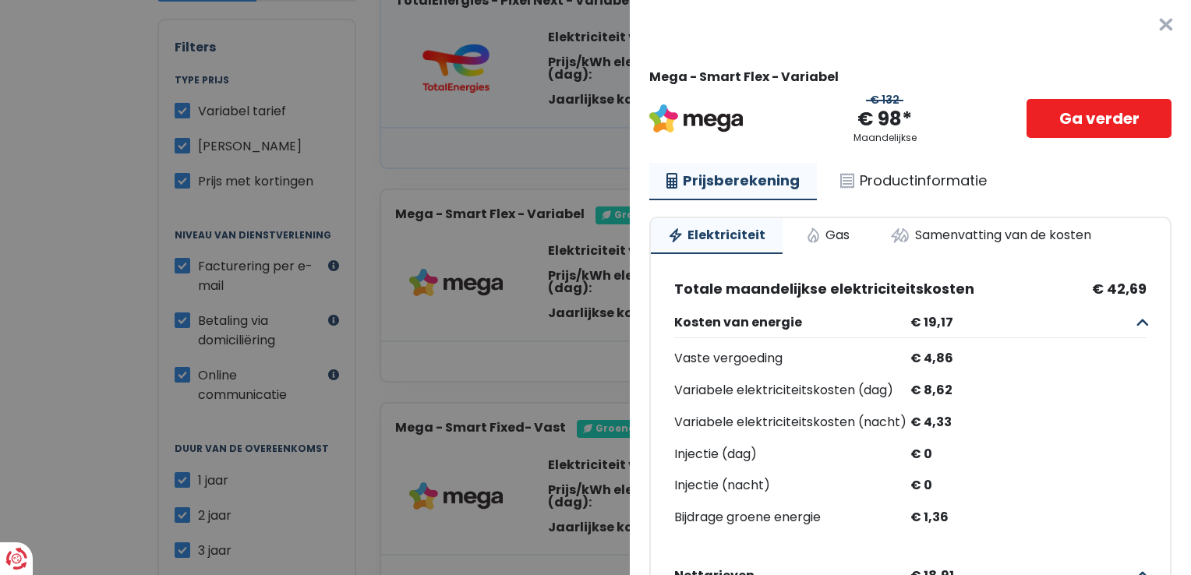
click at [1141, 23] on button "×" at bounding box center [1166, 25] width 50 height 50
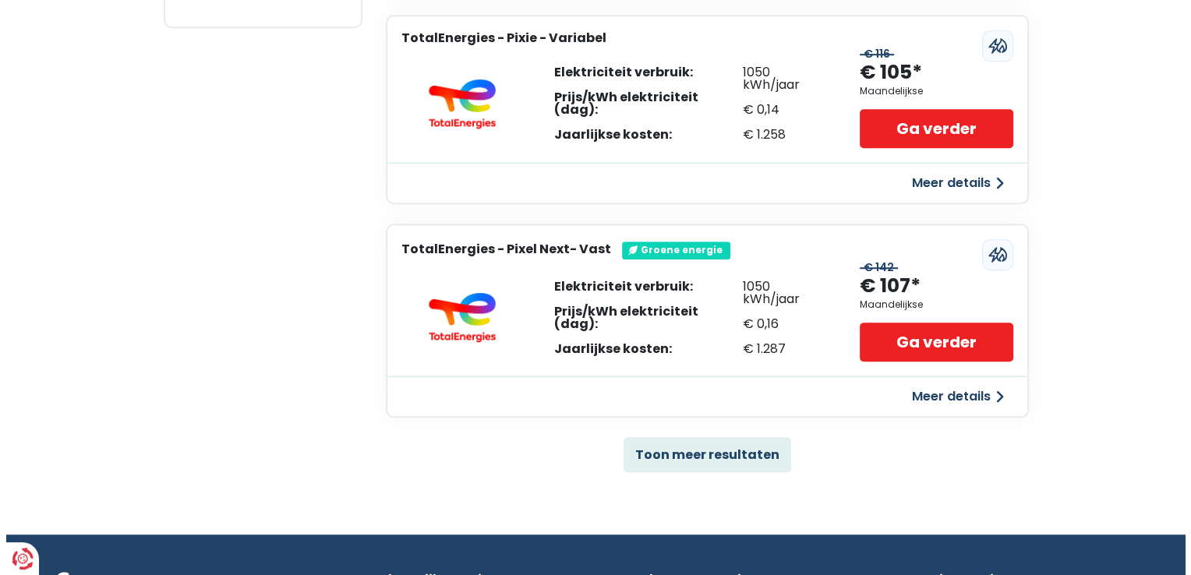
scroll to position [923, 0]
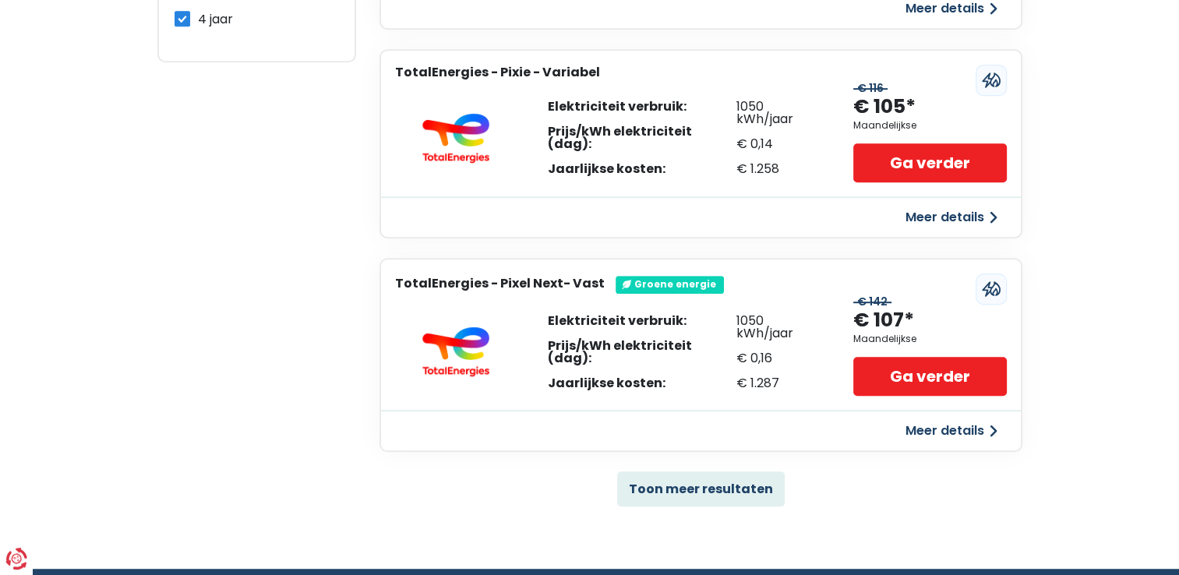
click at [962, 432] on button "Meer details" at bounding box center [951, 431] width 111 height 28
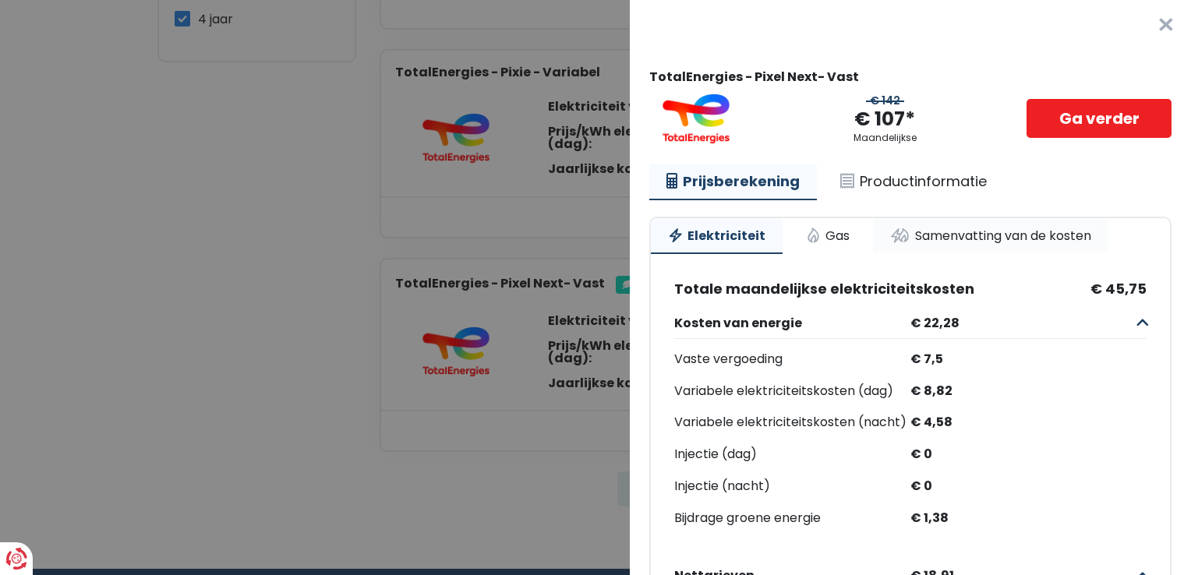
click at [907, 235] on link "Samenvatting van de kosten" at bounding box center [990, 235] width 235 height 34
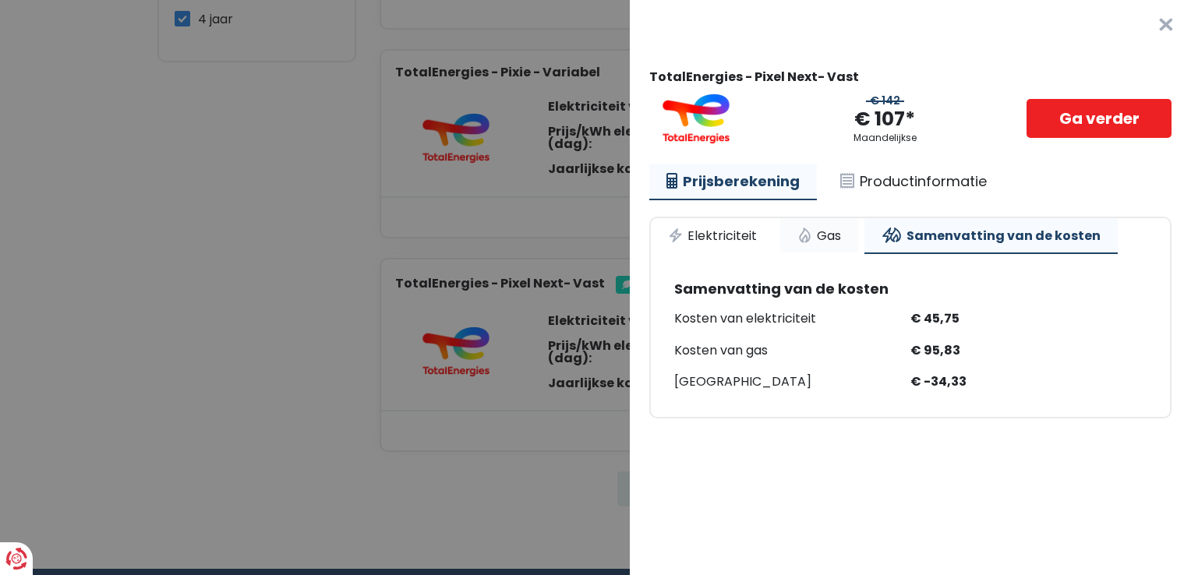
click at [800, 232] on link "Gas" at bounding box center [819, 235] width 78 height 34
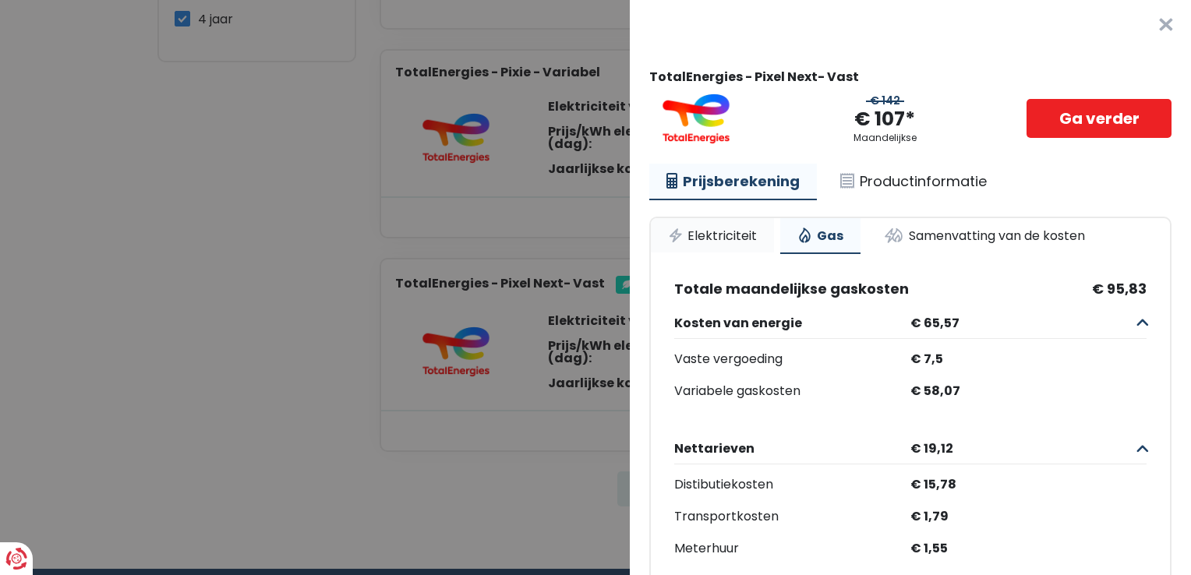
click at [727, 232] on link "Elektriciteit" at bounding box center [712, 235] width 123 height 34
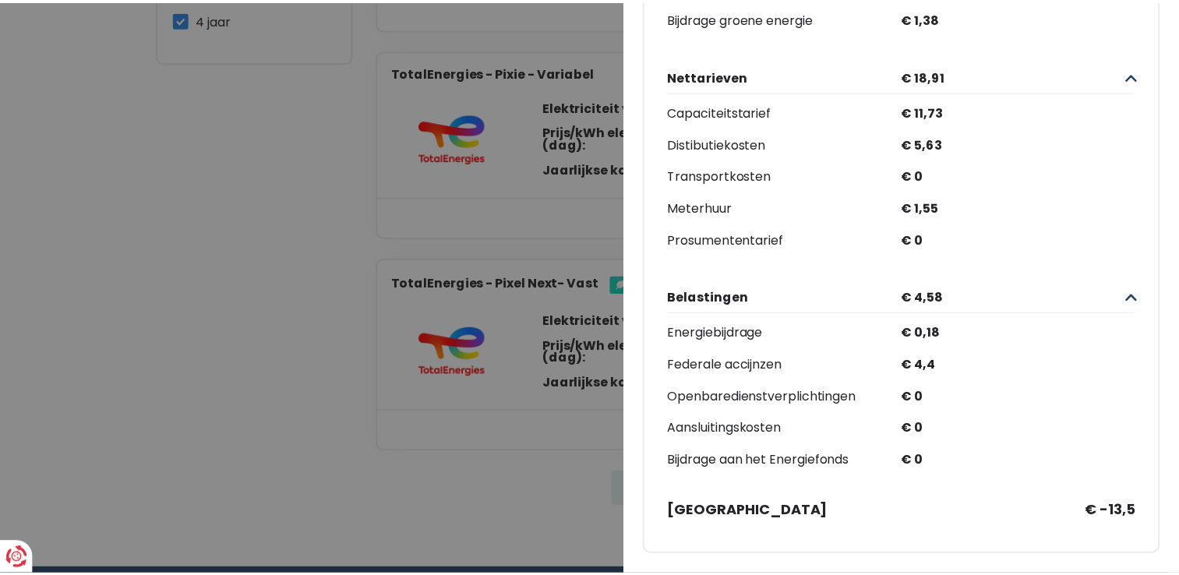
scroll to position [0, 0]
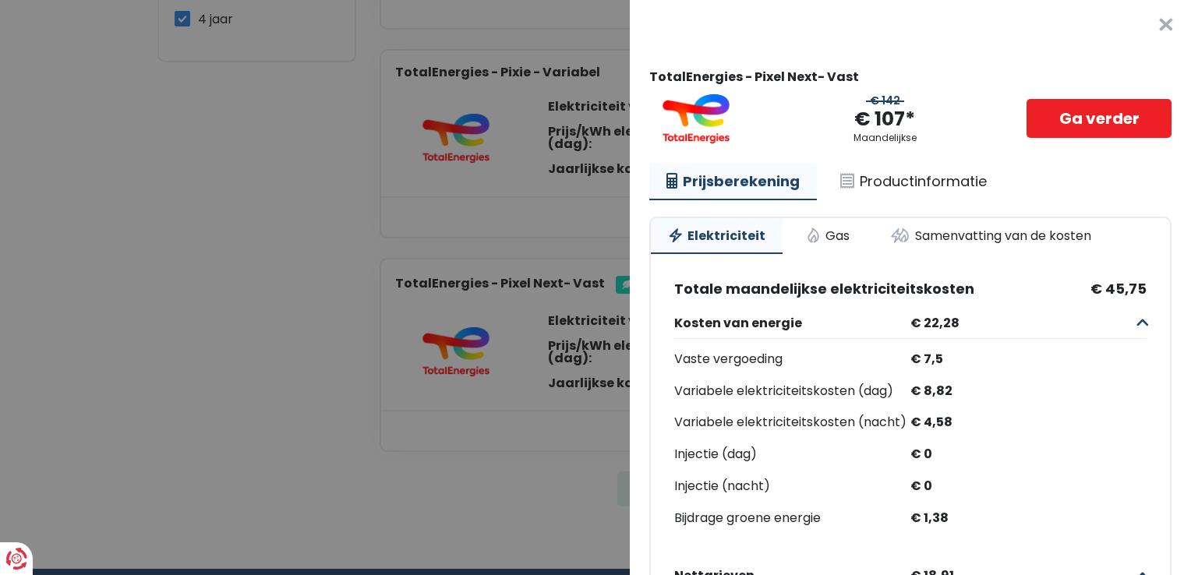
click at [1141, 33] on button "×" at bounding box center [1166, 25] width 50 height 50
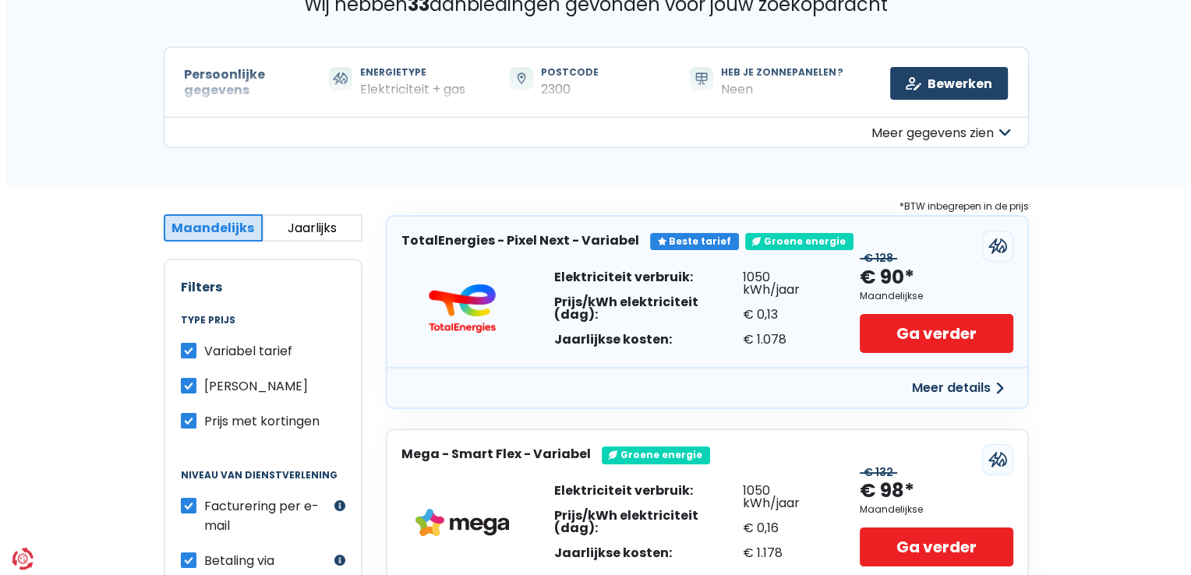
scroll to position [120, 0]
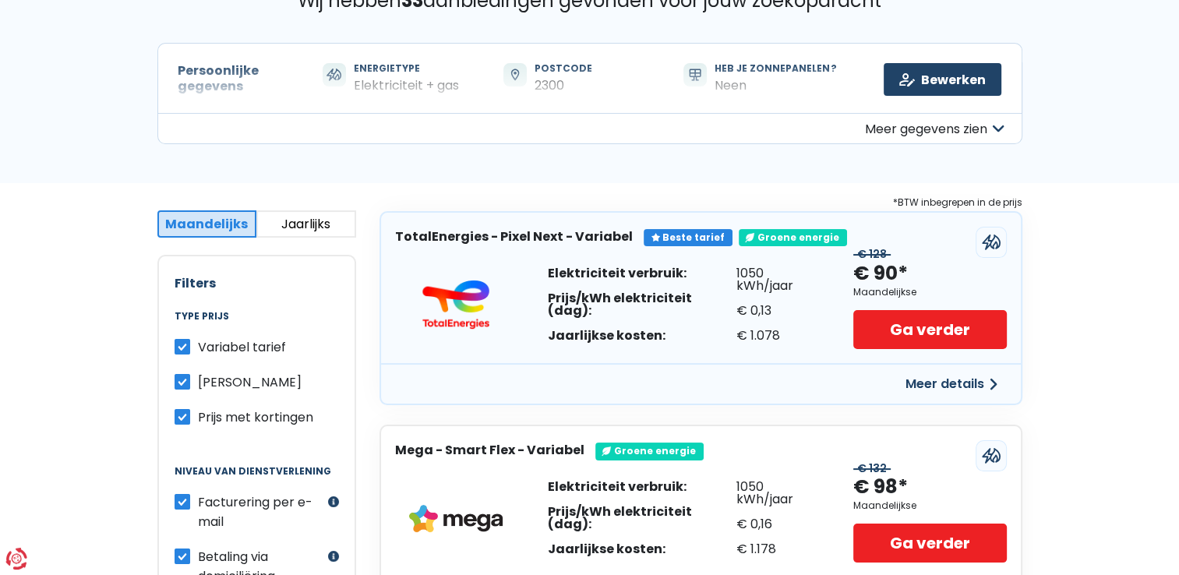
click at [291, 224] on button "Jaarlijks" at bounding box center [306, 223] width 100 height 27
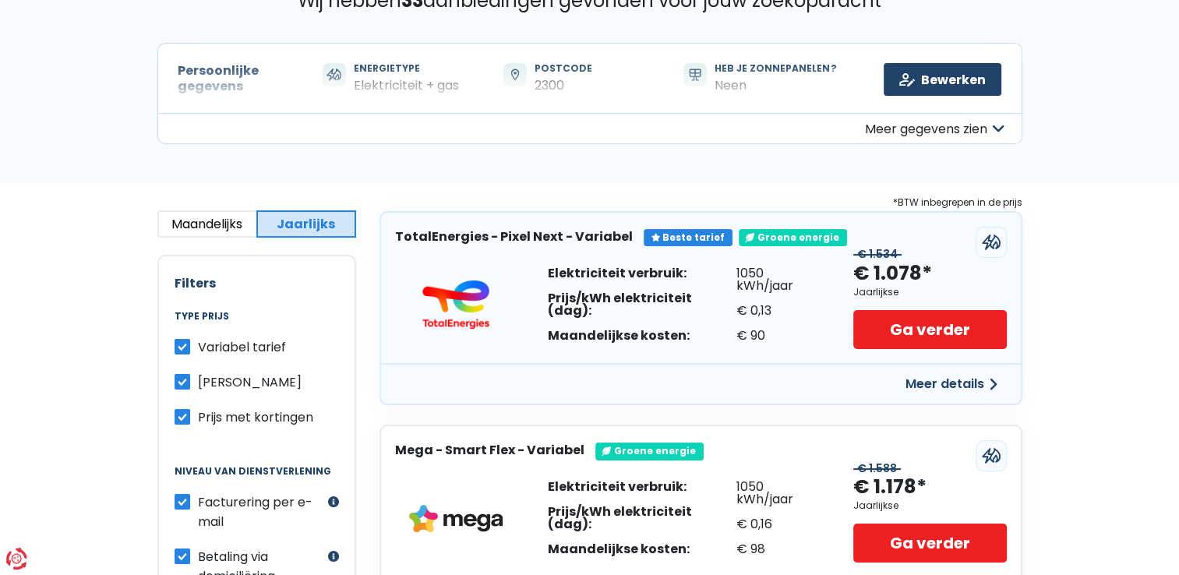
click at [930, 379] on button "Meer details" at bounding box center [951, 384] width 111 height 28
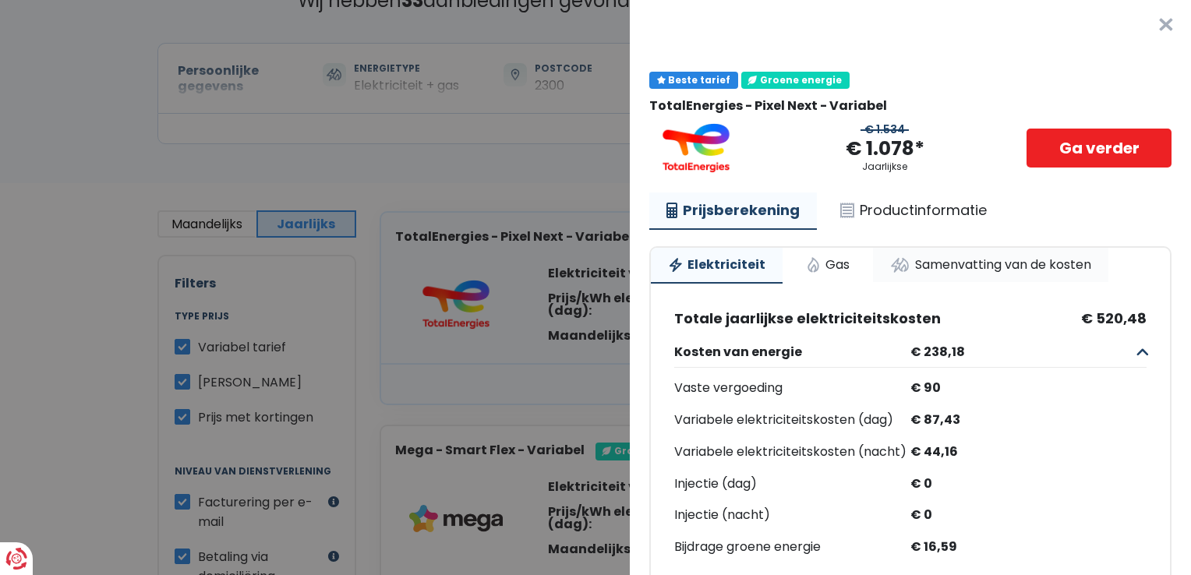
click at [989, 259] on link "Samenvatting van de kosten" at bounding box center [990, 265] width 235 height 34
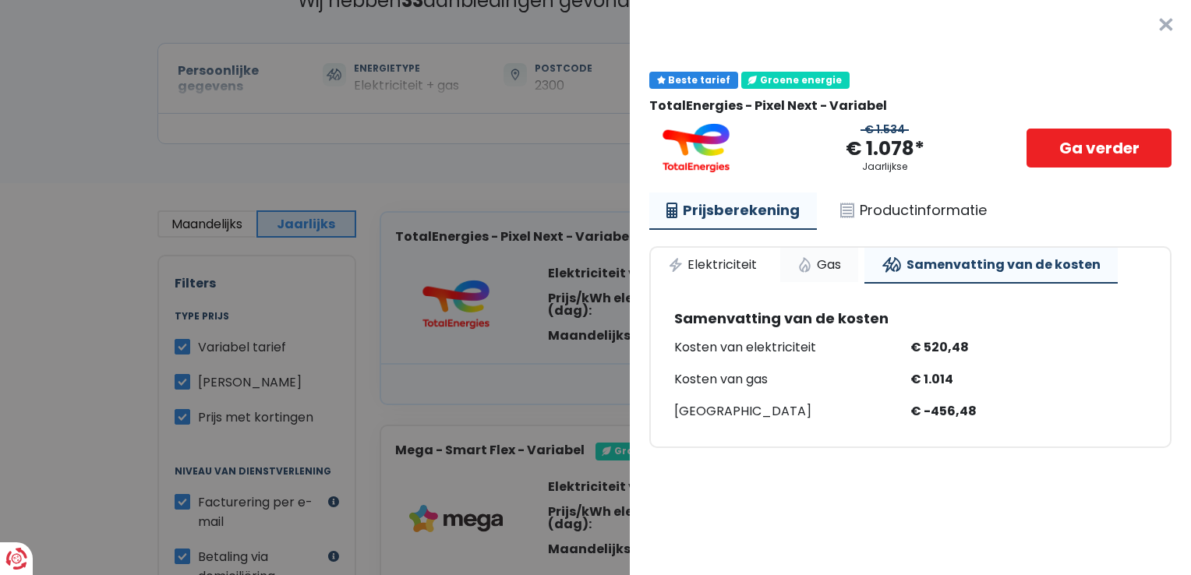
click at [811, 263] on link "Gas" at bounding box center [819, 265] width 78 height 34
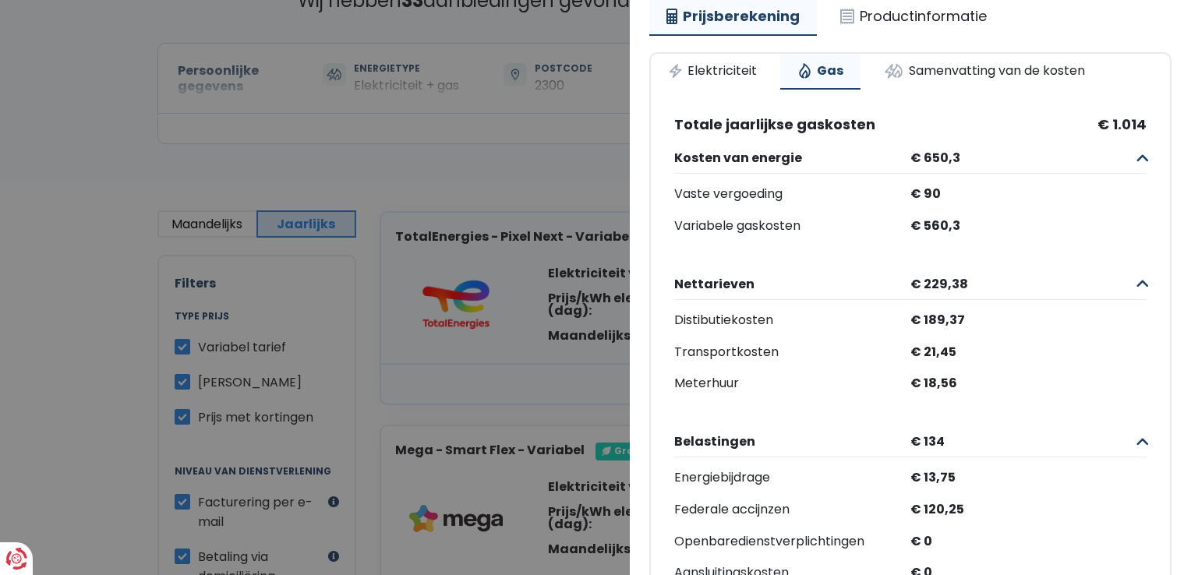
scroll to position [189, 0]
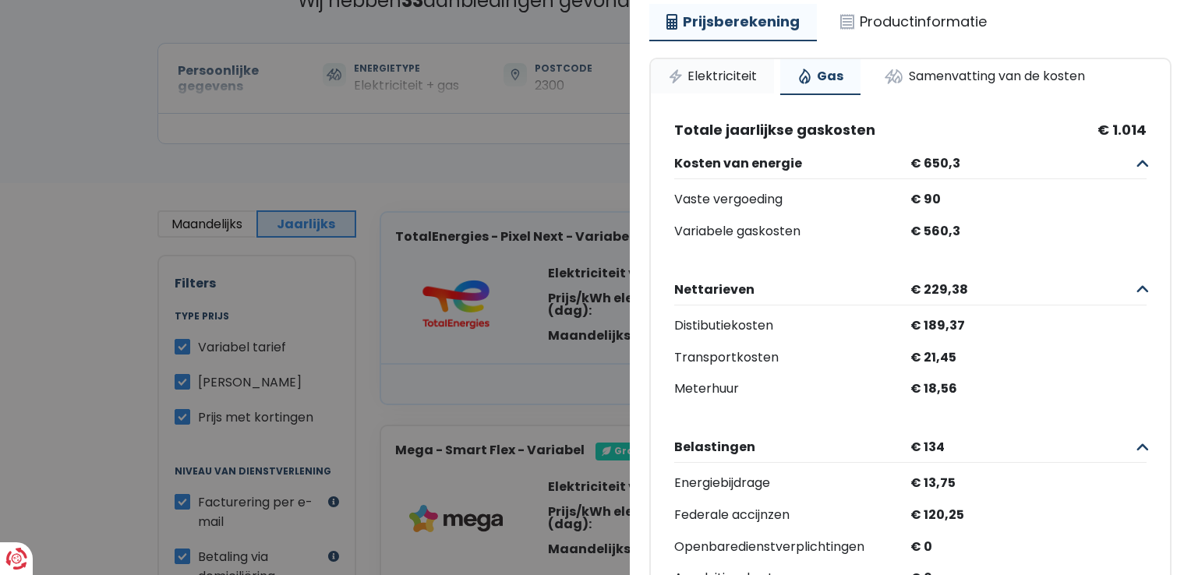
click at [713, 79] on link "Elektriciteit" at bounding box center [712, 76] width 123 height 34
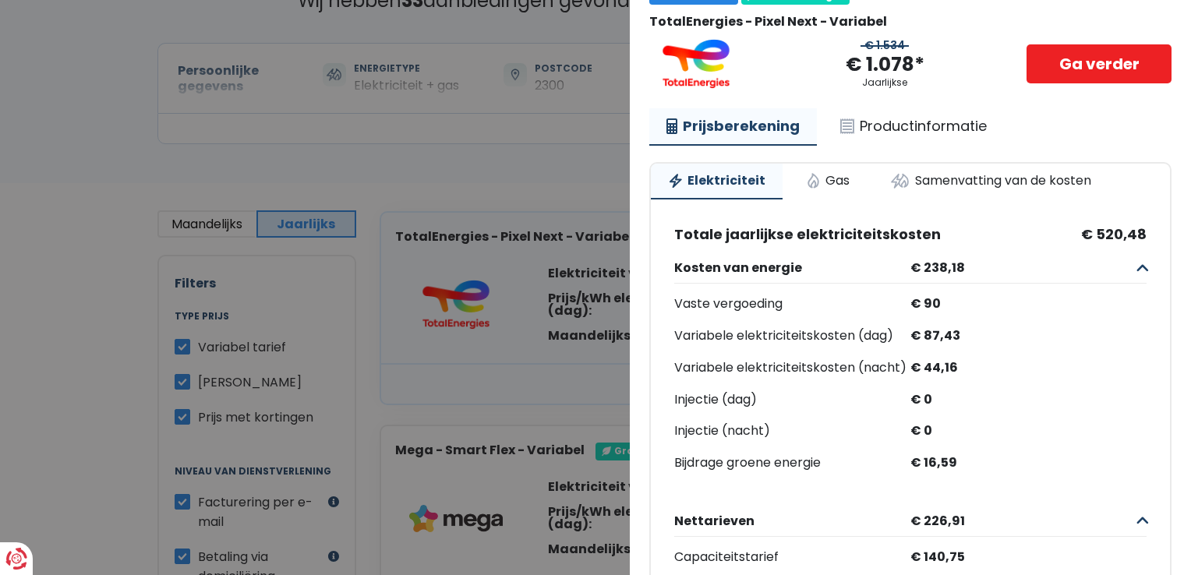
scroll to position [0, 0]
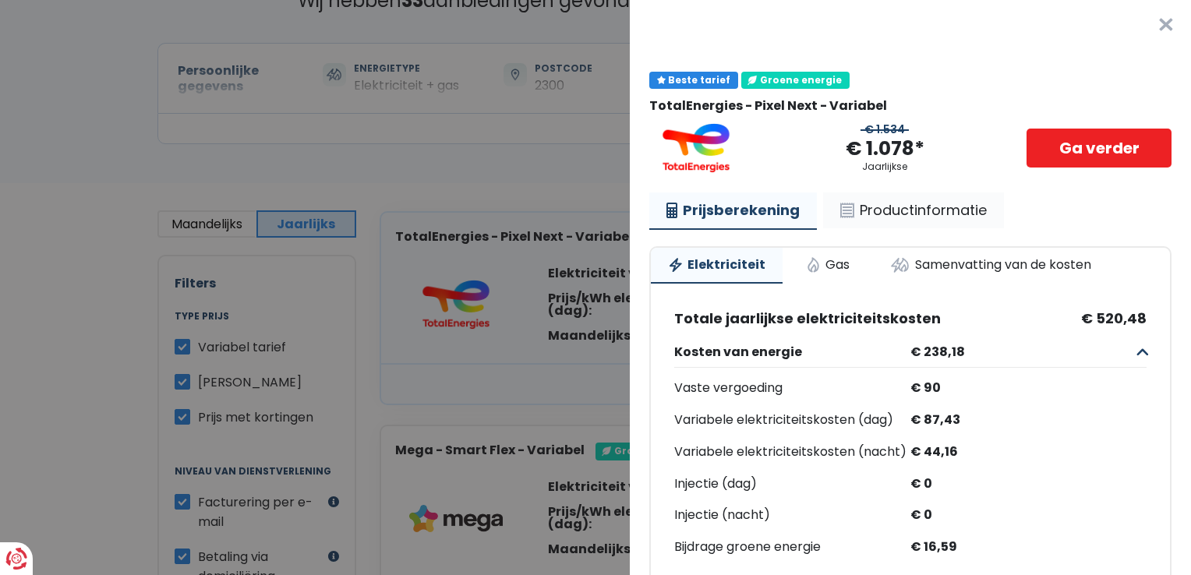
click at [887, 207] on link "Productinformatie" at bounding box center [913, 210] width 181 height 36
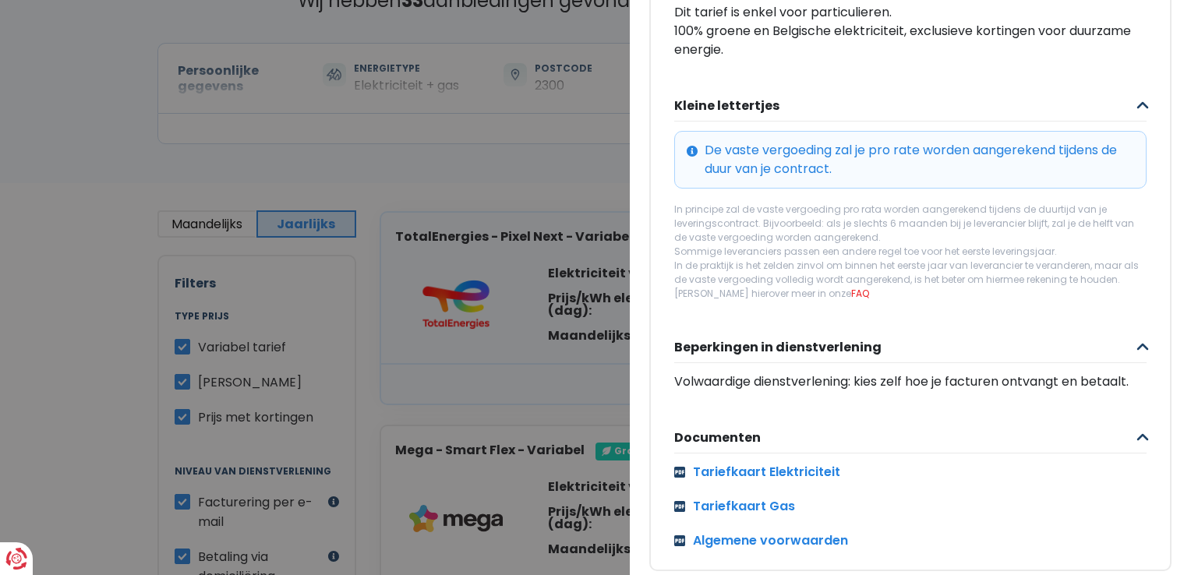
scroll to position [639, 0]
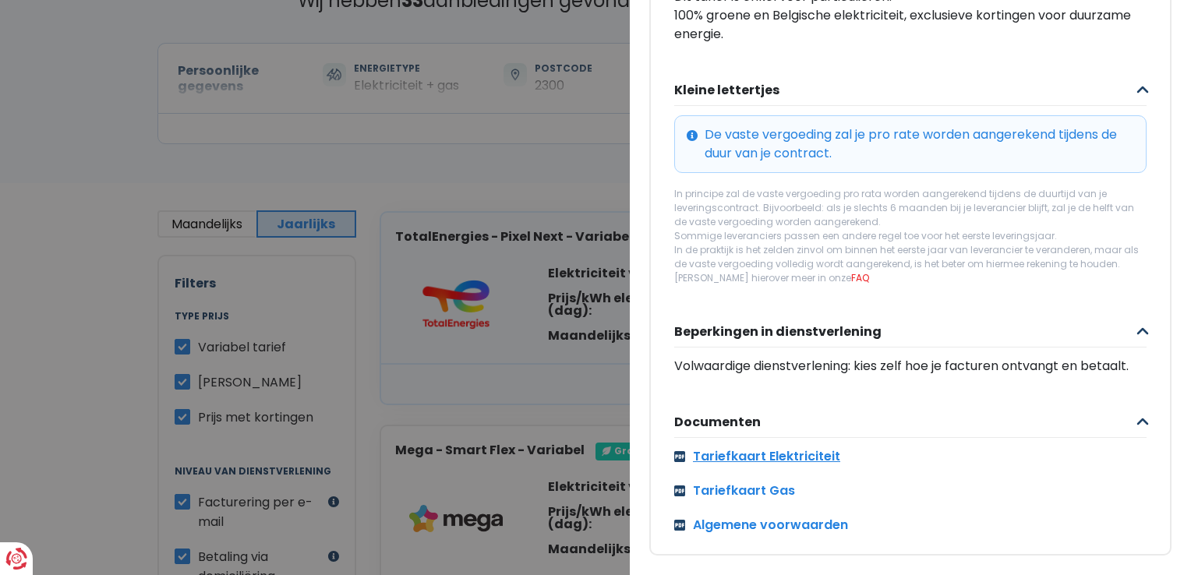
click at [838, 453] on link "Tariefkaart Elektriciteit" at bounding box center [910, 456] width 472 height 19
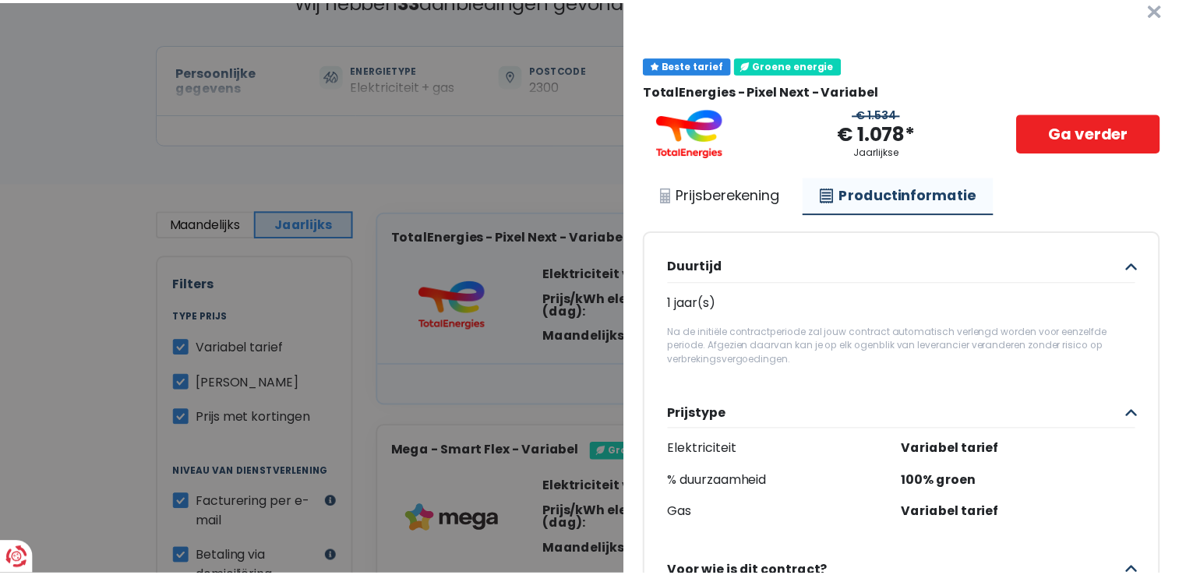
scroll to position [3, 0]
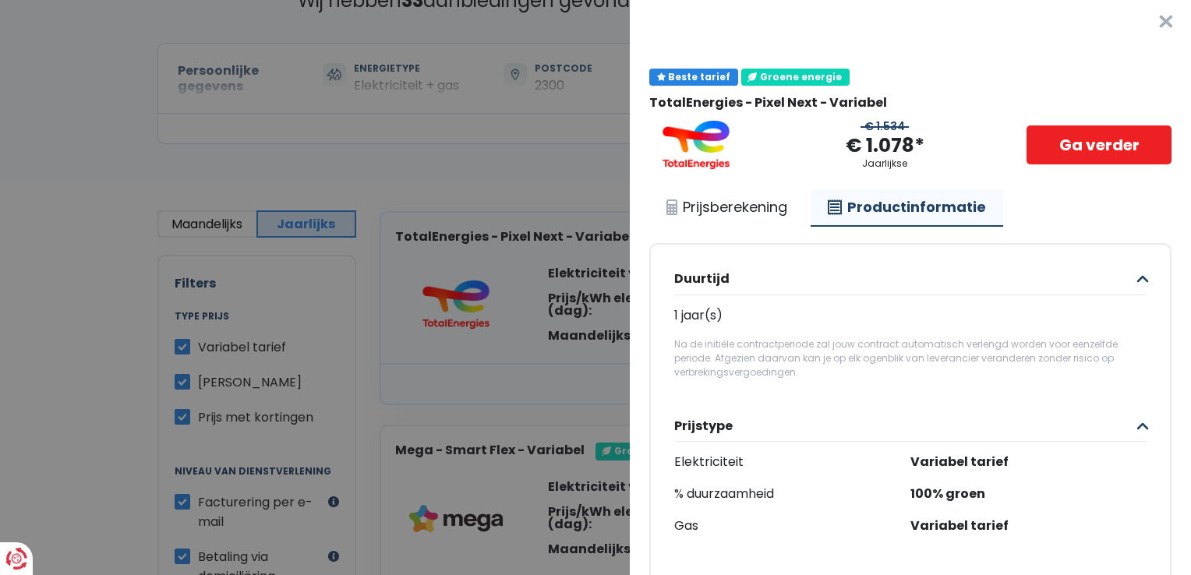
click at [1149, 22] on button "×" at bounding box center [1166, 22] width 50 height 50
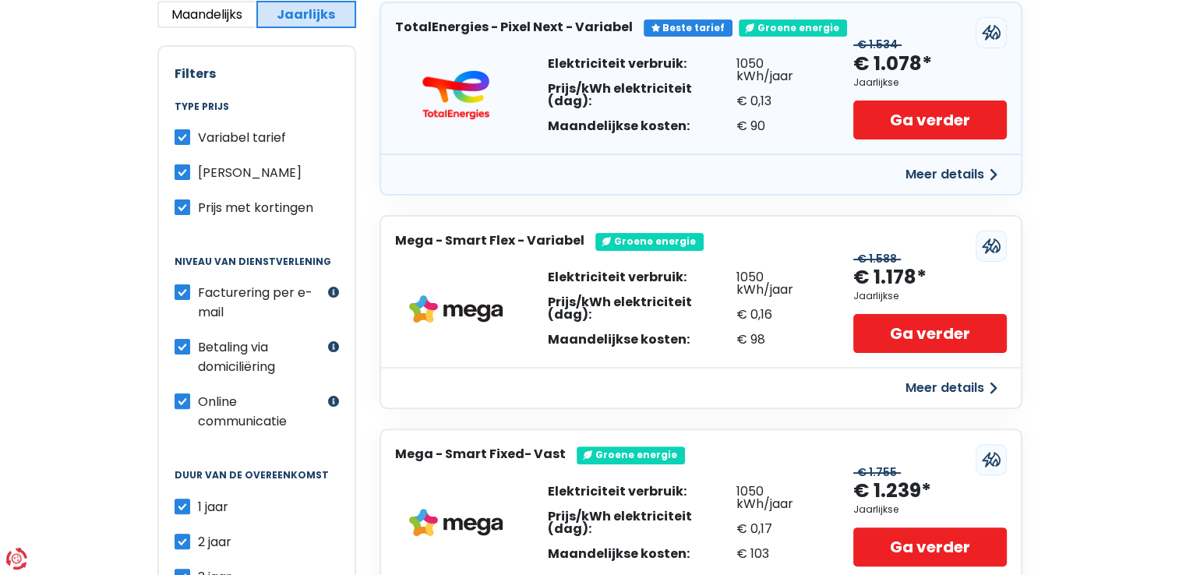
scroll to position [0, 0]
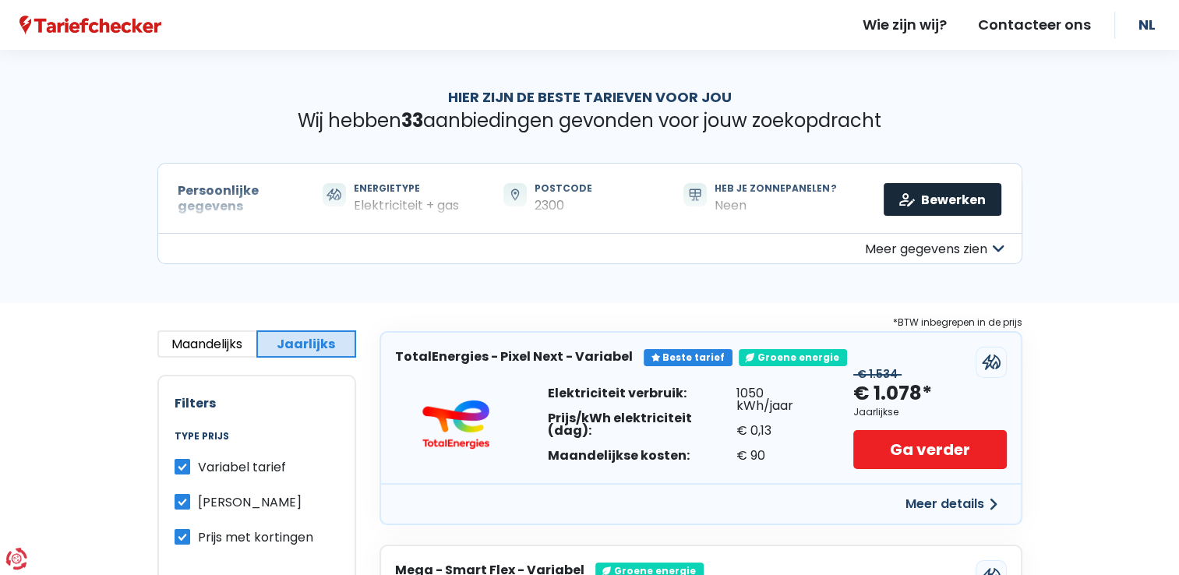
click at [956, 189] on link "Bewerken" at bounding box center [943, 199] width 118 height 33
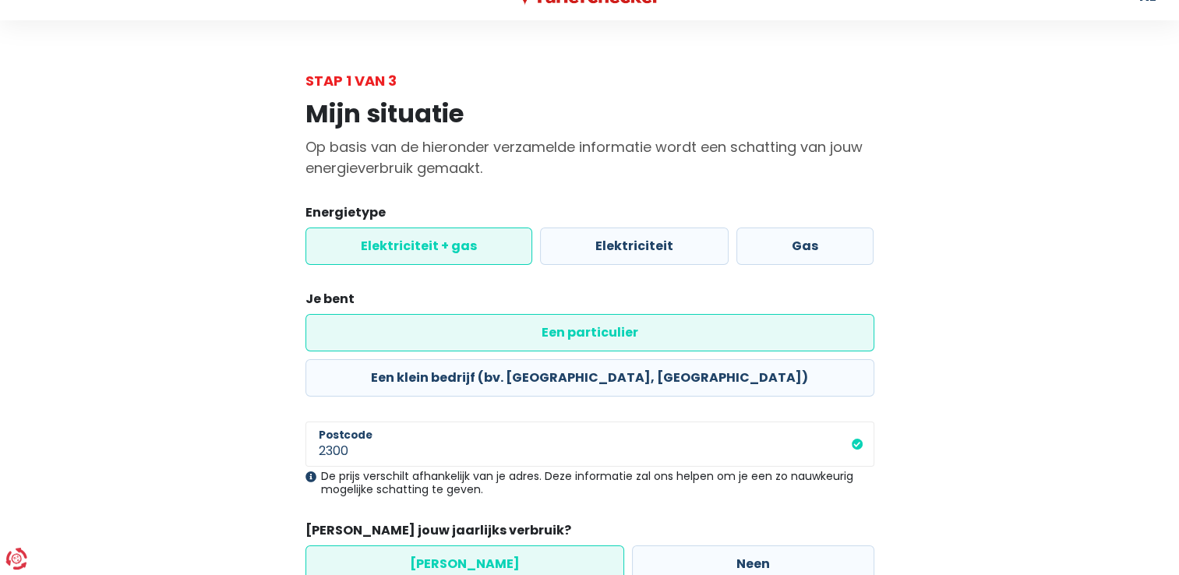
scroll to position [29, 0]
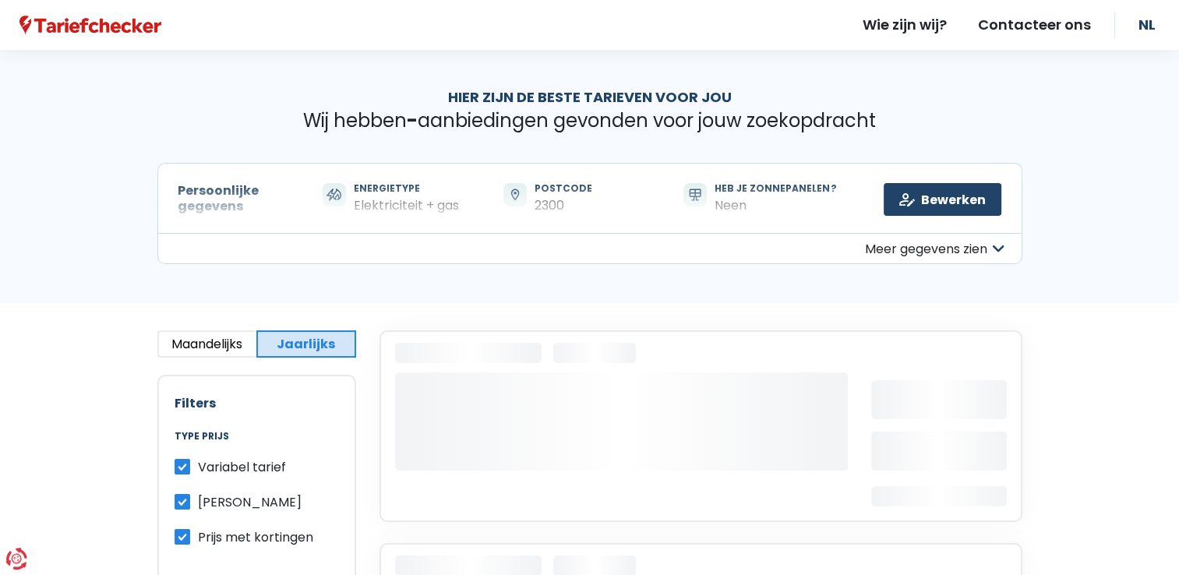
drag, startPoint x: 975, startPoint y: 230, endPoint x: 972, endPoint y: 248, distance: 18.1
click at [972, 248] on button "Meer gegevens zien" at bounding box center [589, 248] width 865 height 31
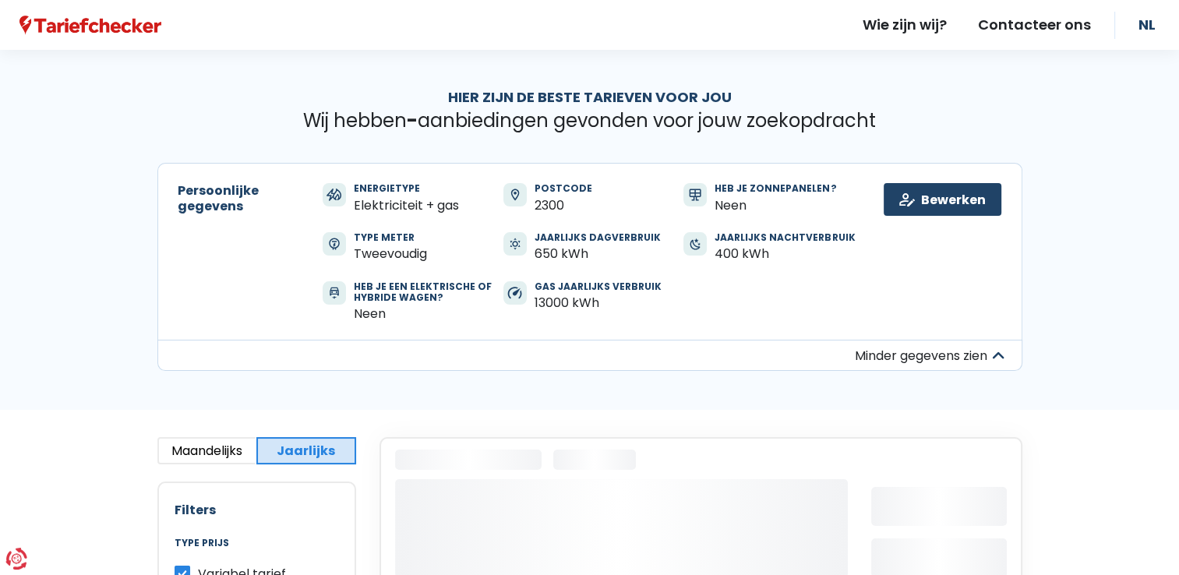
click at [972, 248] on div "Bewerken" at bounding box center [942, 261] width 141 height 157
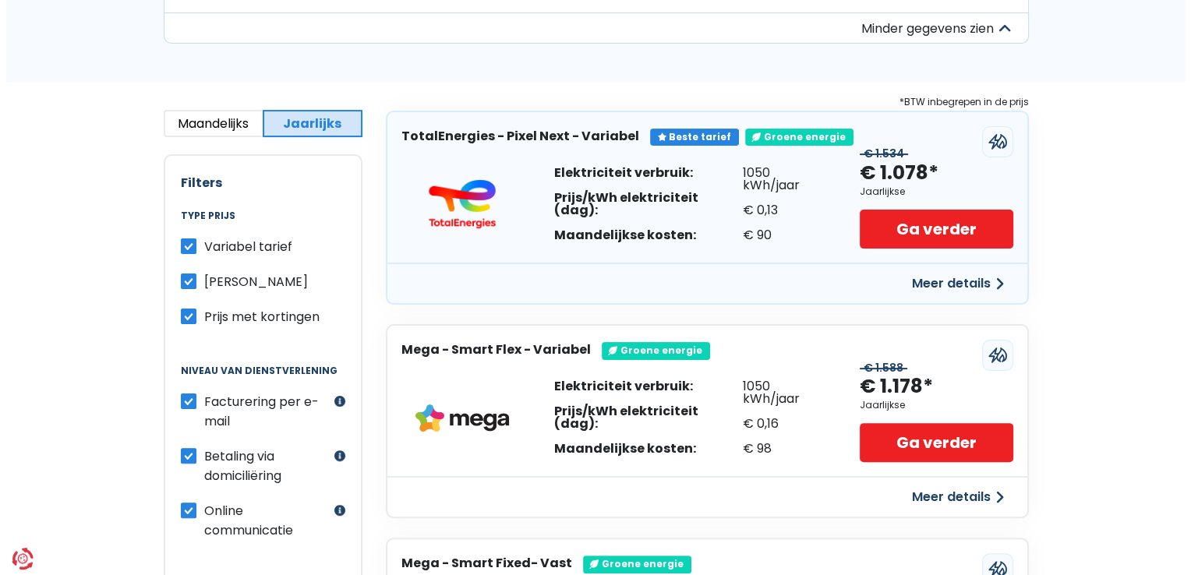
scroll to position [330, 0]
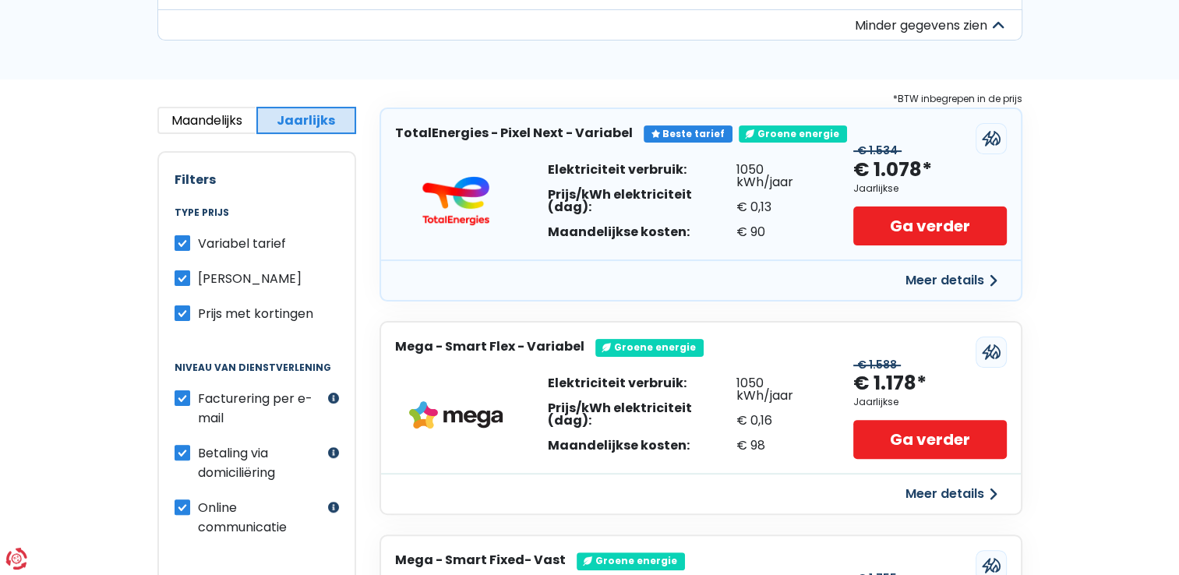
click at [686, 136] on div "Beste tarief" at bounding box center [688, 133] width 89 height 17
click at [991, 126] on div at bounding box center [990, 138] width 31 height 31
click at [951, 279] on button "Meer details" at bounding box center [951, 280] width 111 height 28
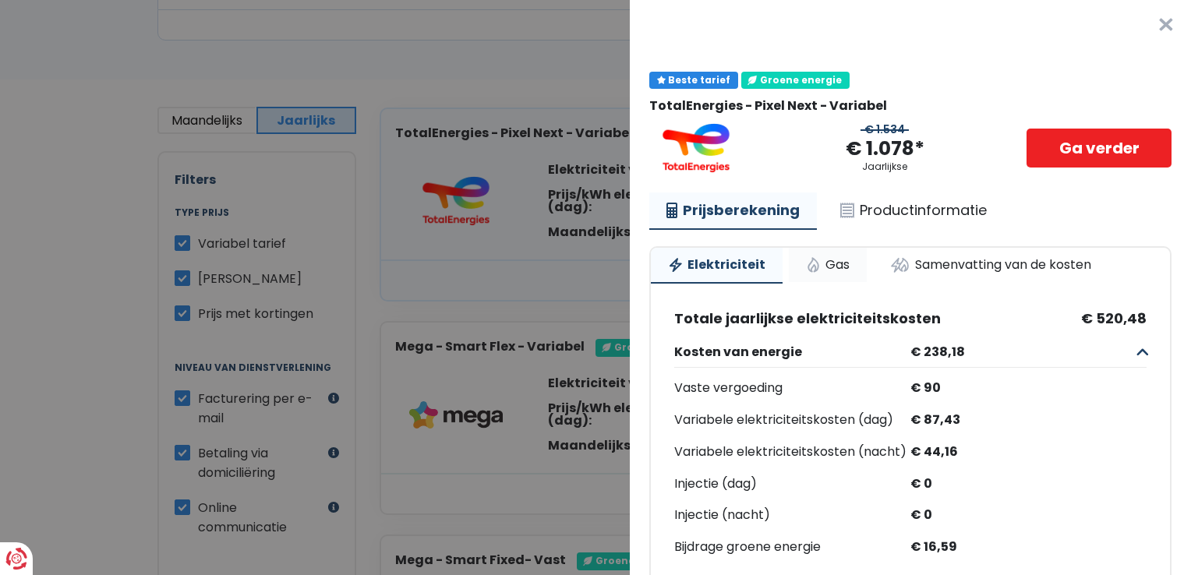
click at [807, 259] on link "Gas" at bounding box center [828, 265] width 78 height 34
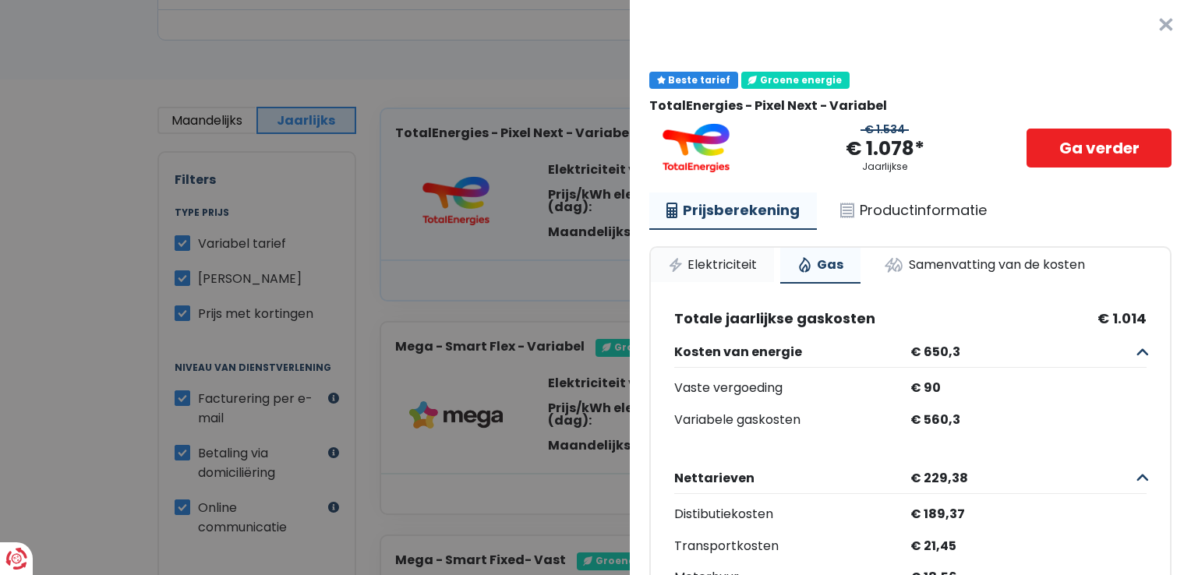
click at [736, 260] on link "Elektriciteit" at bounding box center [712, 265] width 123 height 34
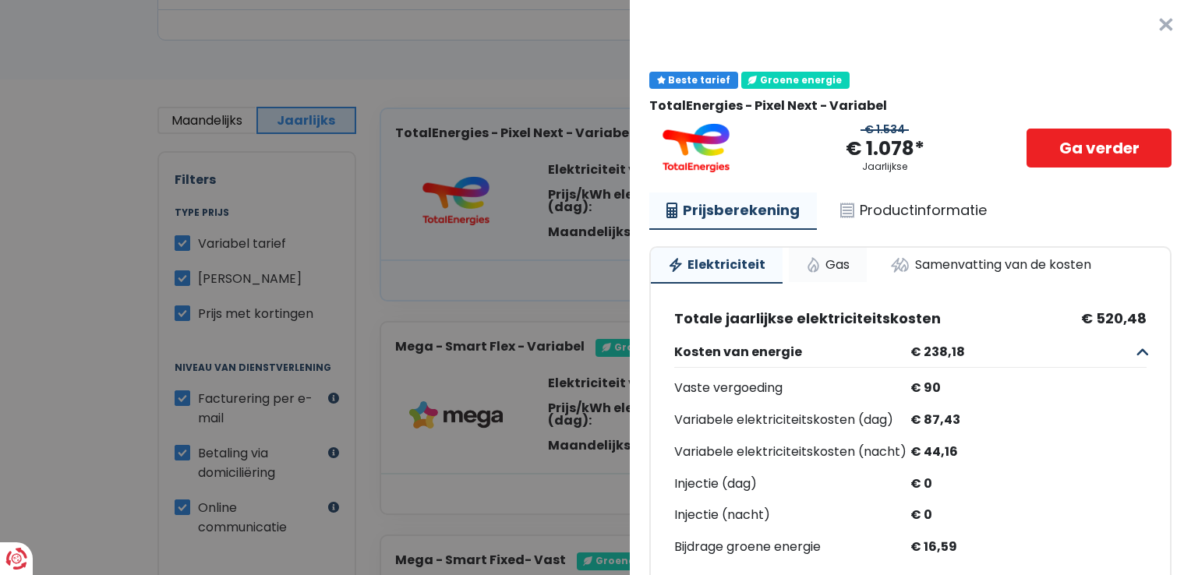
click at [827, 256] on link "Gas" at bounding box center [828, 265] width 78 height 34
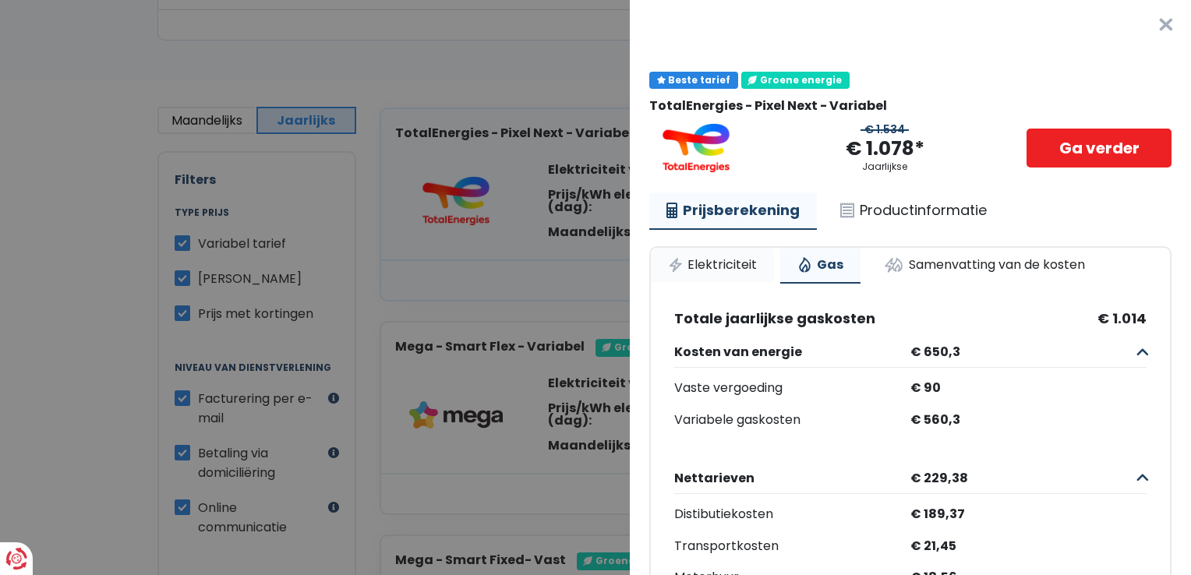
click at [757, 253] on link "Elektriciteit" at bounding box center [712, 265] width 123 height 34
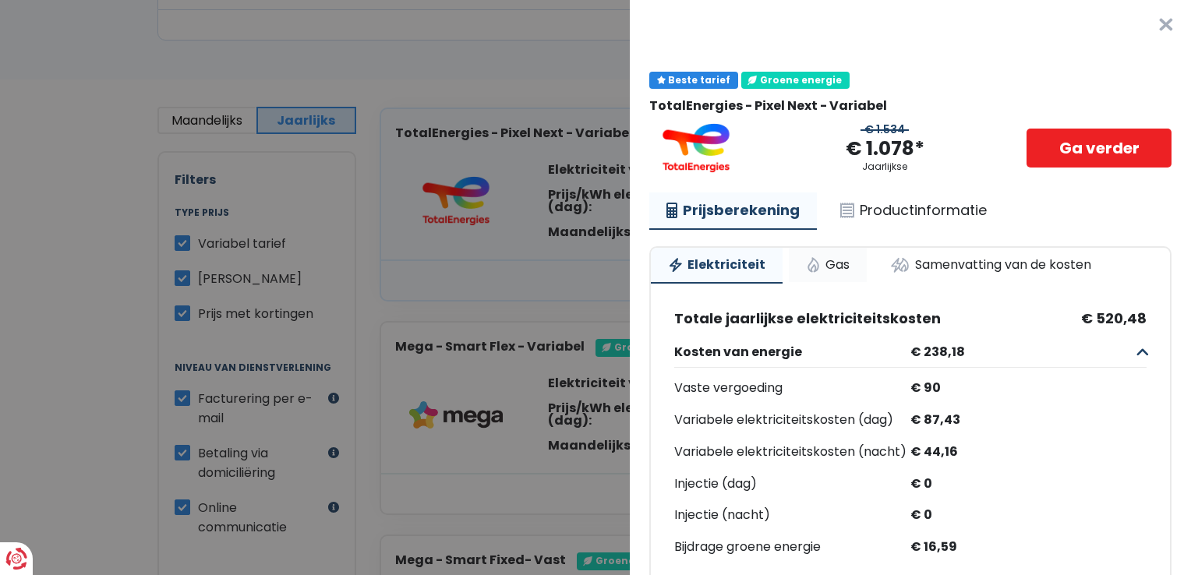
click at [838, 266] on link "Gas" at bounding box center [828, 265] width 78 height 34
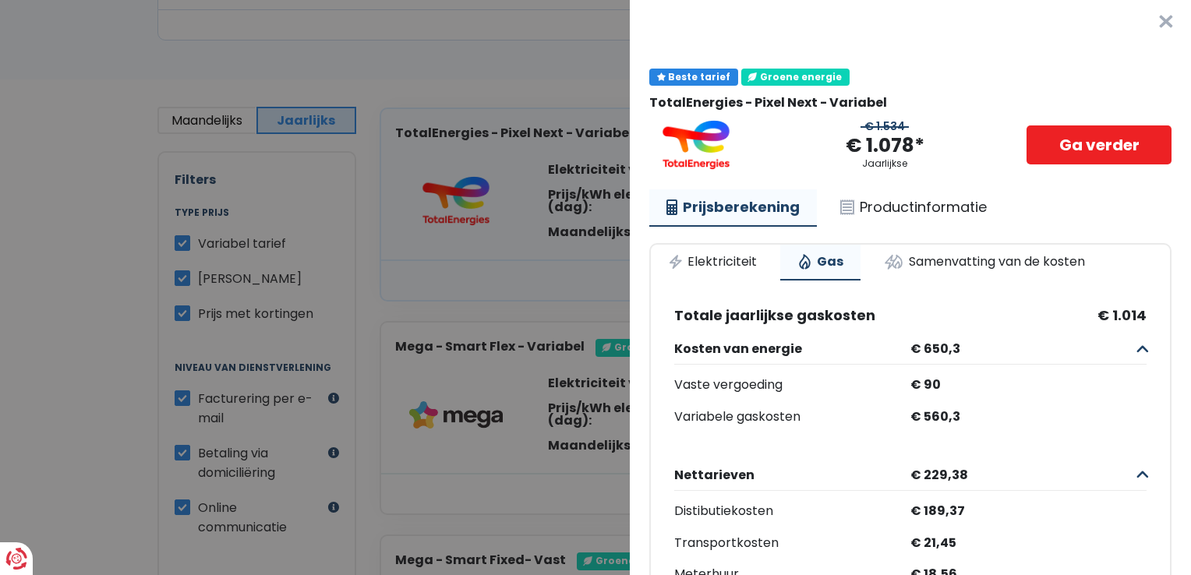
scroll to position [2, 0]
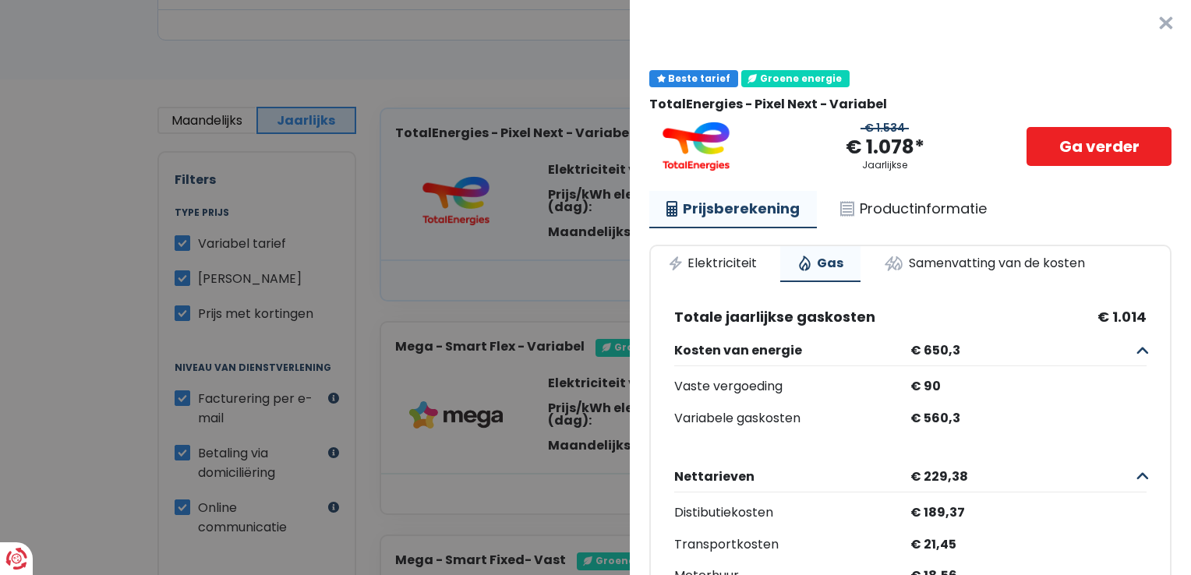
click at [1141, 24] on button "×" at bounding box center [1166, 23] width 50 height 50
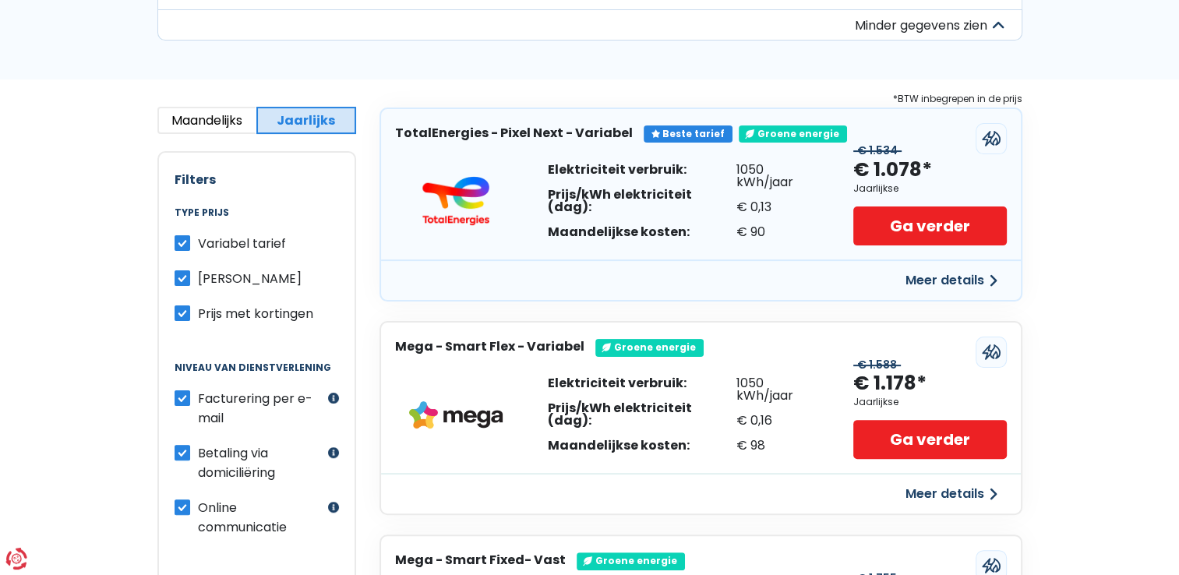
click at [218, 132] on button "Maandelijks" at bounding box center [207, 120] width 100 height 27
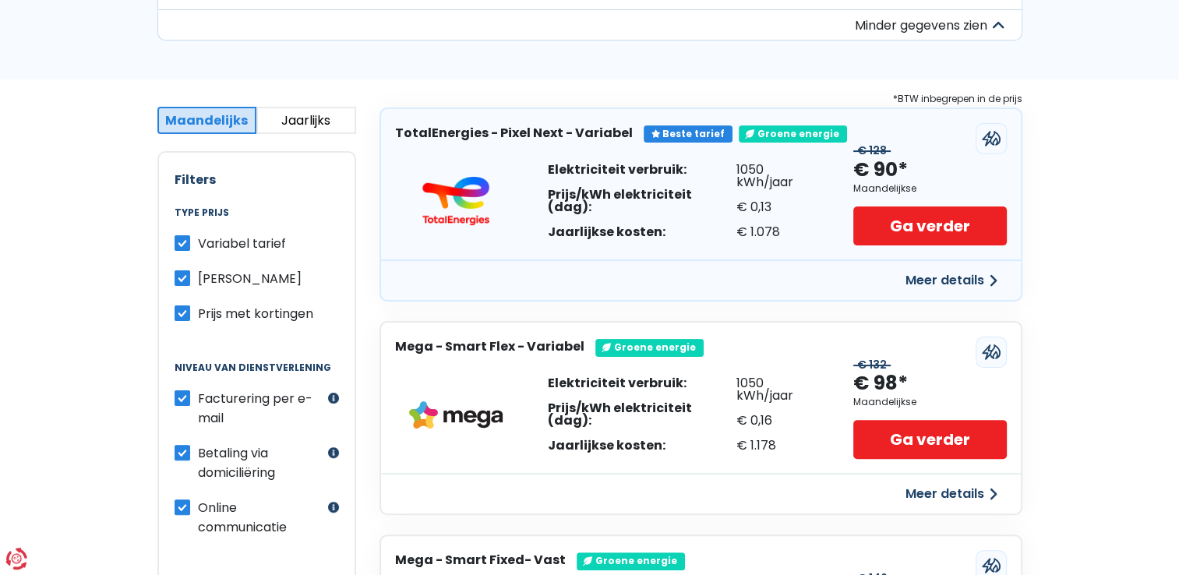
click at [963, 288] on button "Meer details" at bounding box center [951, 280] width 111 height 28
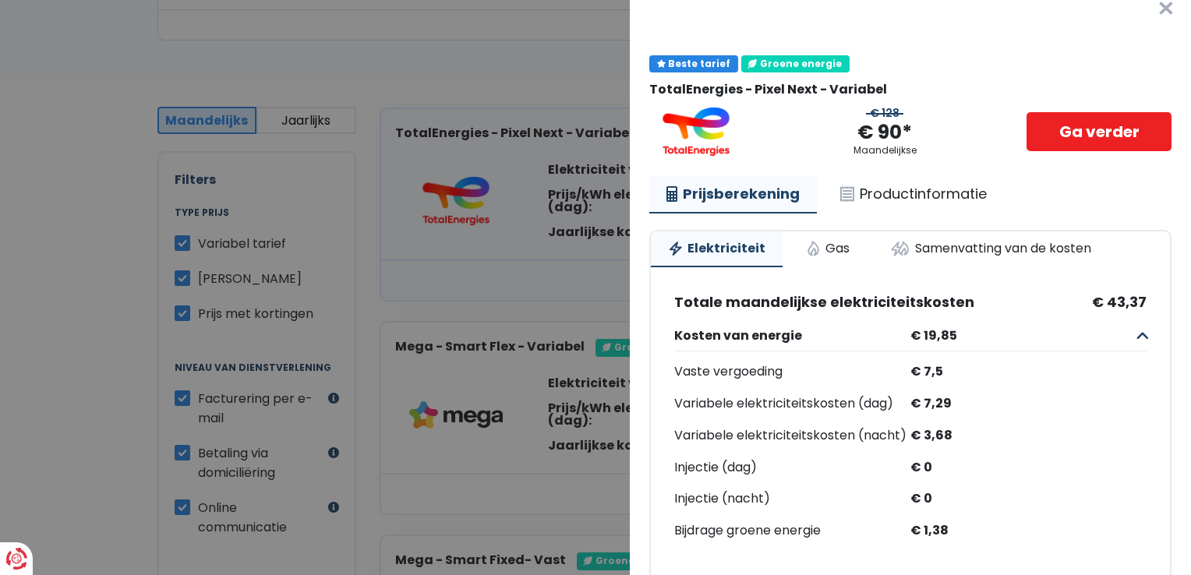
scroll to position [0, 0]
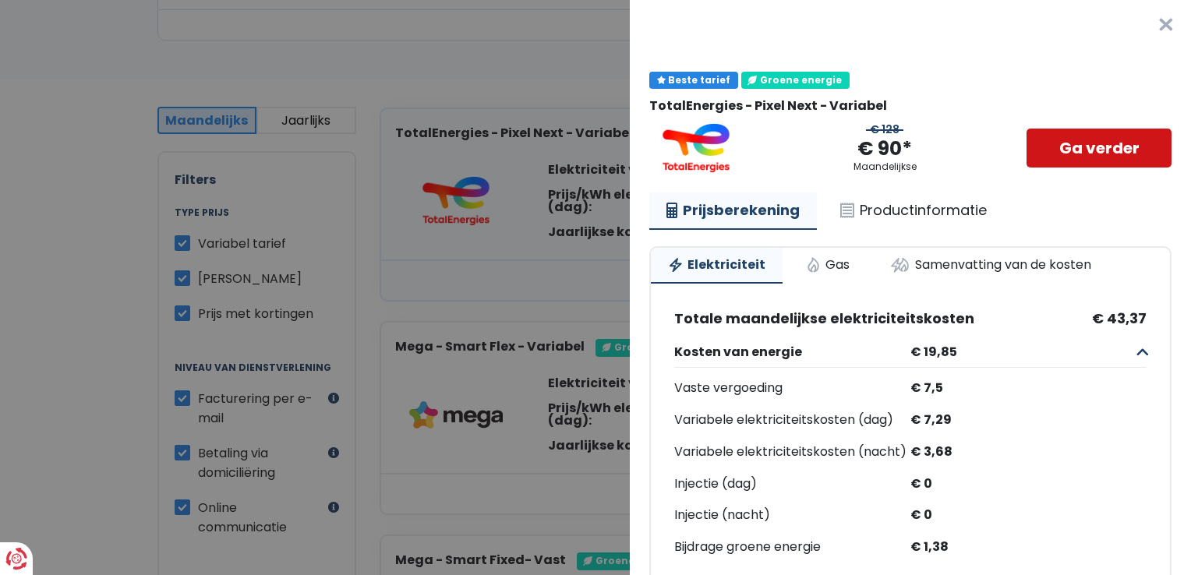
click at [1099, 143] on link "Ga verder" at bounding box center [1098, 148] width 145 height 39
